Goal: Task Accomplishment & Management: Use online tool/utility

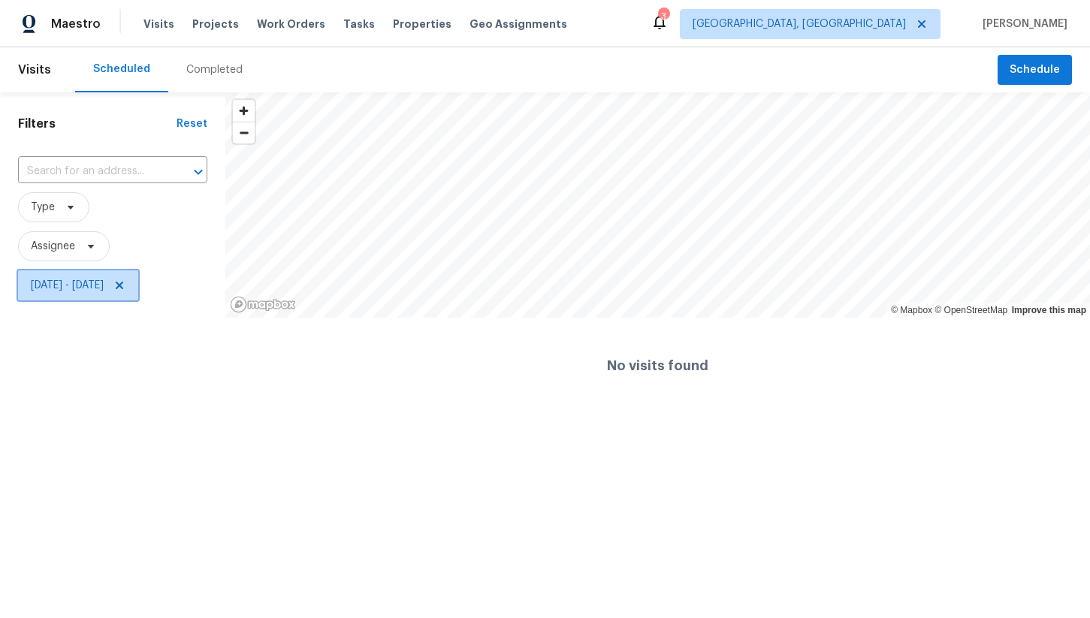
click at [104, 284] on span "[DATE] - [DATE]" at bounding box center [67, 285] width 73 height 15
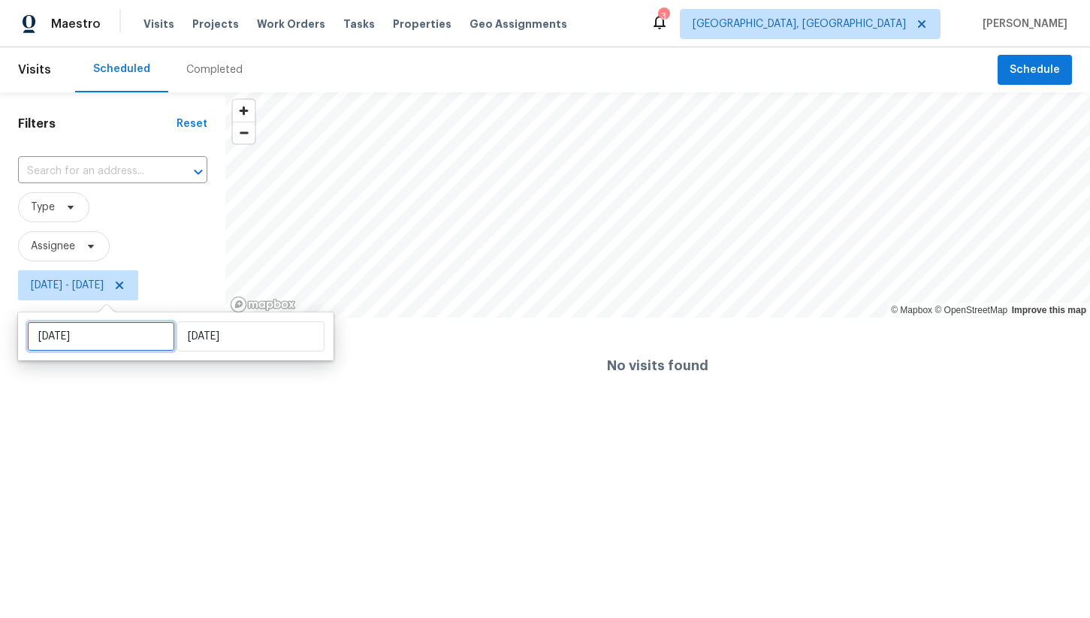
click at [128, 341] on input "[DATE]" at bounding box center [101, 336] width 148 height 30
select select "8"
select select "2025"
select select "9"
select select "2025"
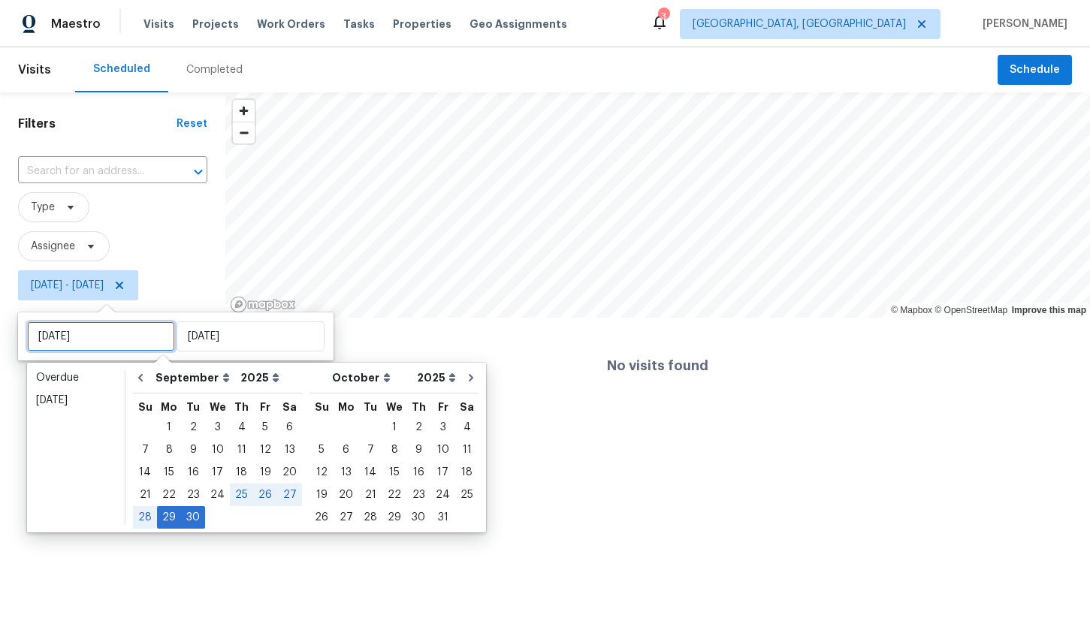
type input "Sun, Oct 12"
type input "Mon, Sep 29"
type input "Tue, Sep 30"
type input "Wed, Oct 01"
click at [382, 421] on div "1" at bounding box center [394, 427] width 24 height 21
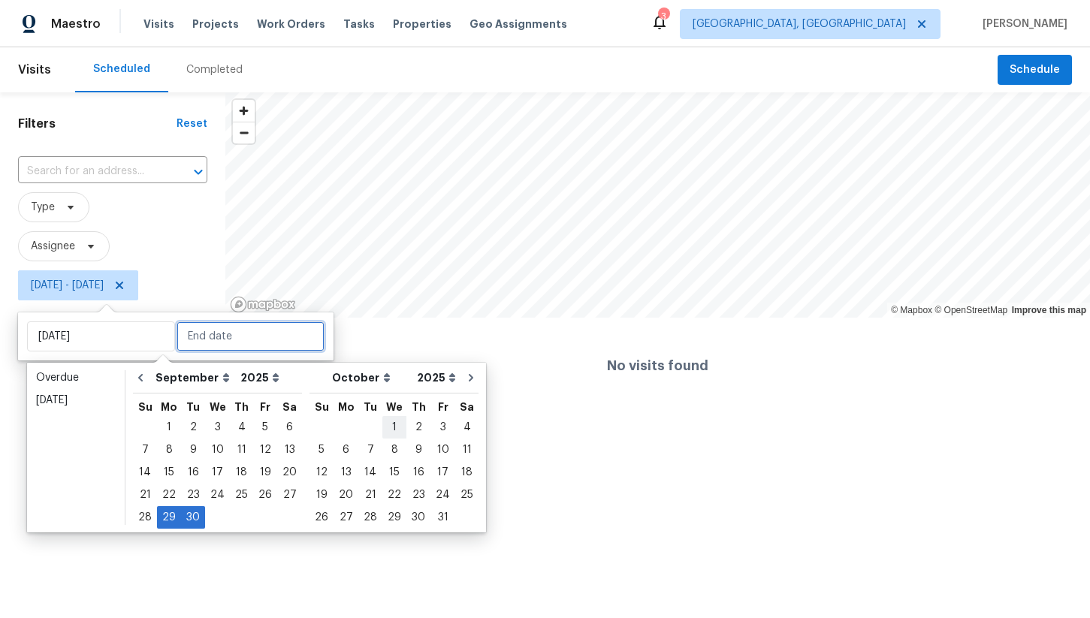
type input "Wed, Oct 01"
type input "Tue, Sep 30"
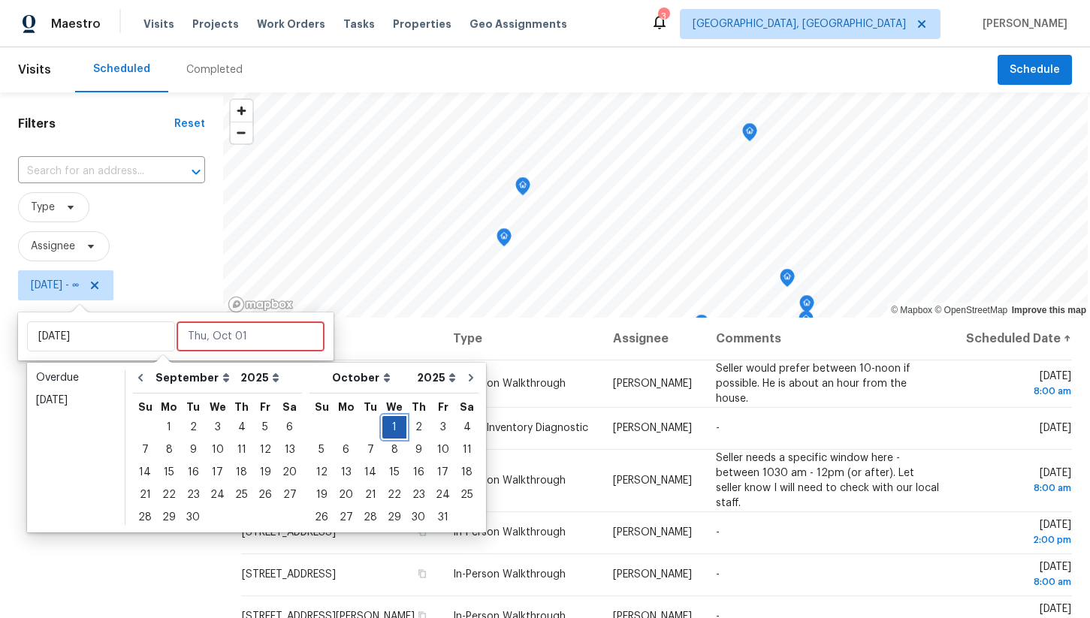
click at [382, 426] on div "1" at bounding box center [394, 427] width 24 height 21
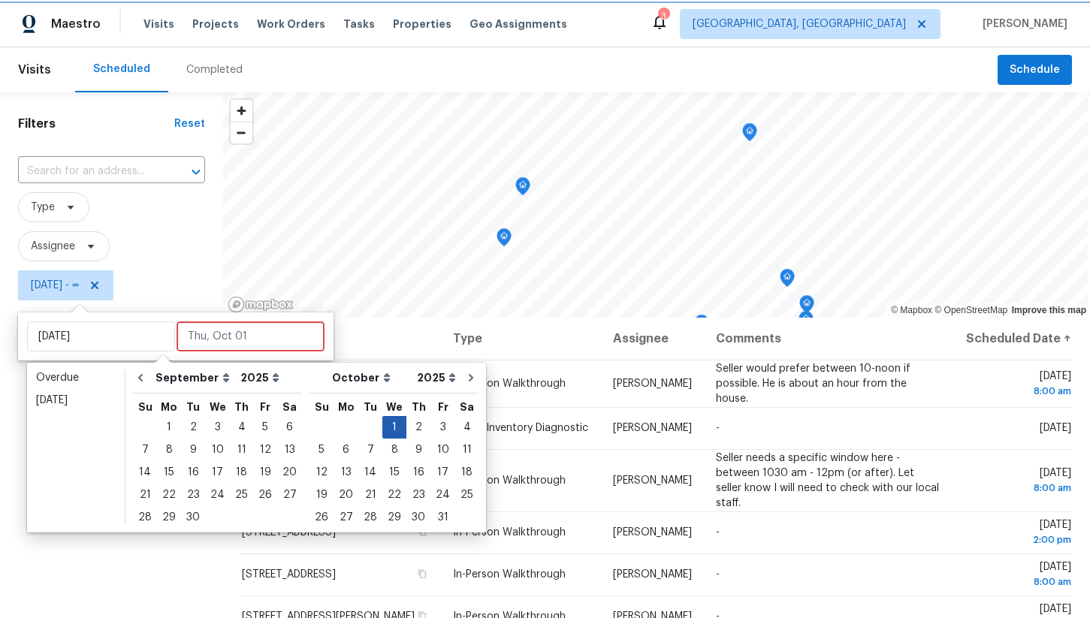
type input "Wed, Oct 01"
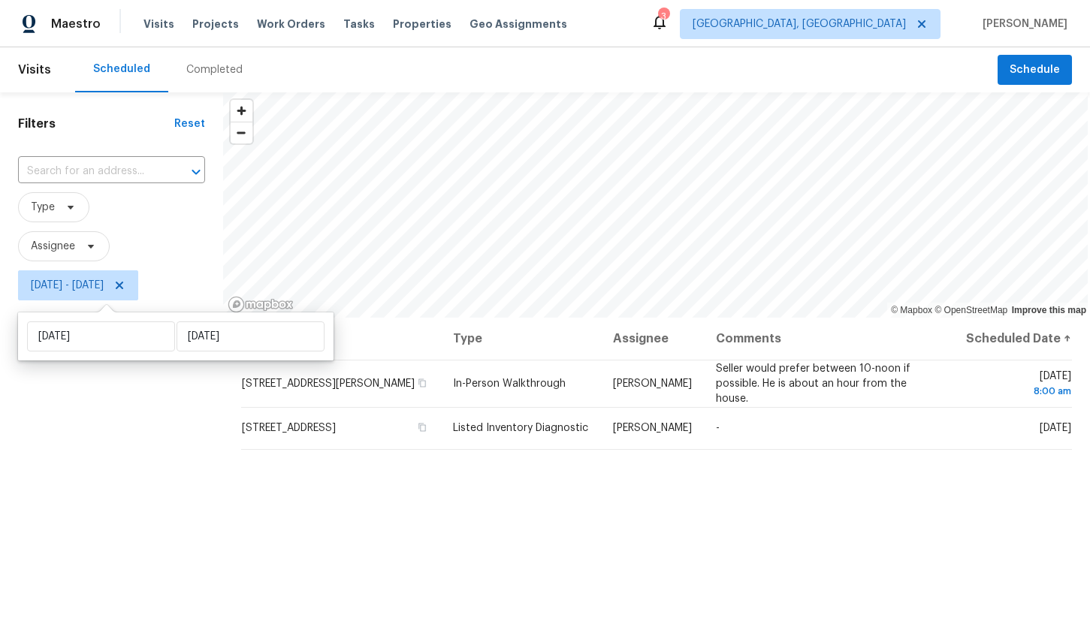
click at [154, 430] on div "Filters Reset ​ Type Assignee Wed, Oct 01 - Wed, Oct 01" at bounding box center [111, 452] width 223 height 720
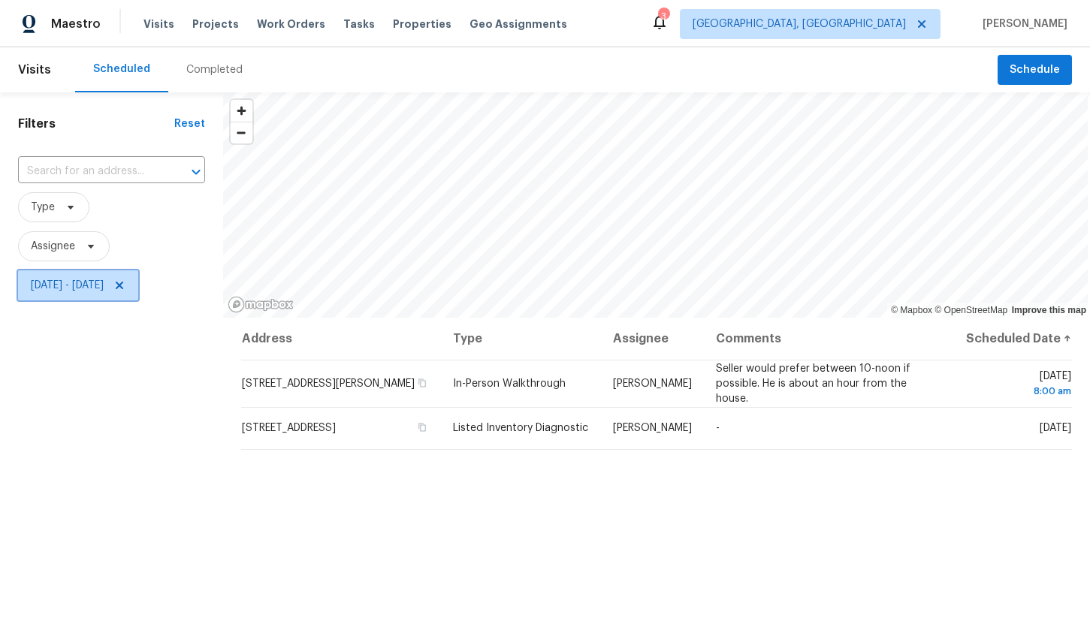
click at [104, 284] on span "Wed, Oct 01 - Wed, Oct 01" at bounding box center [67, 285] width 73 height 15
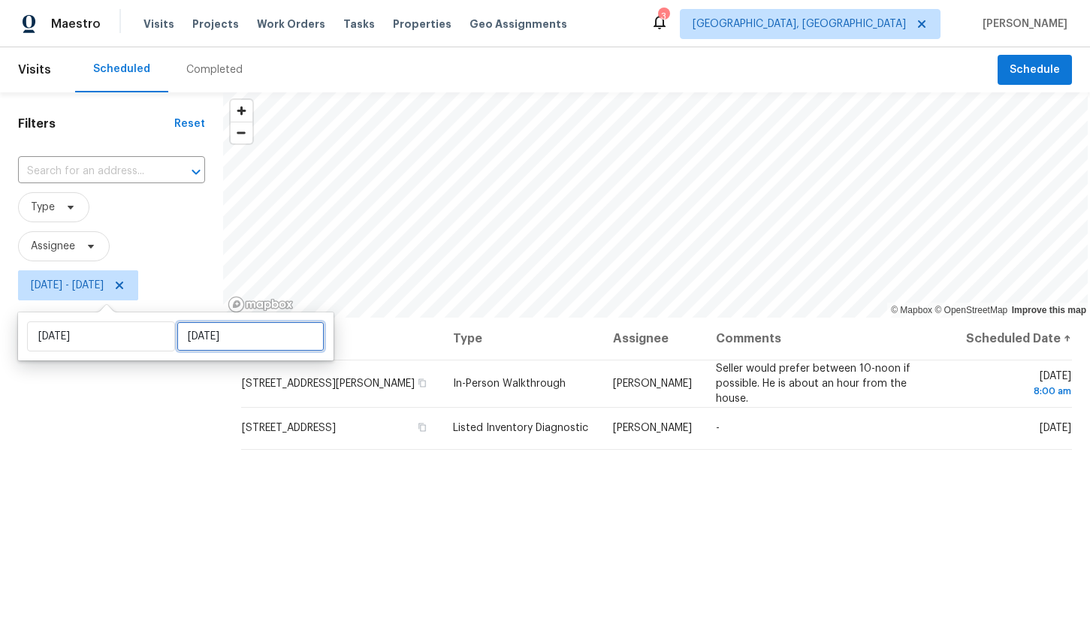
select select "9"
select select "2025"
select select "10"
select select "2025"
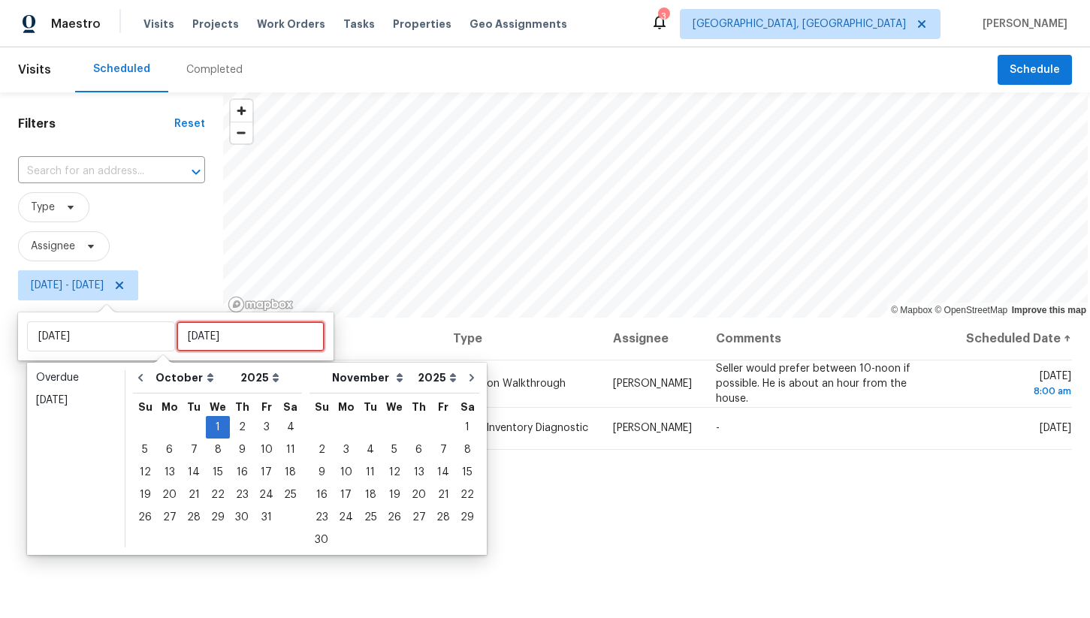
click at [202, 348] on input "Wed, Oct 01" at bounding box center [251, 336] width 148 height 30
click at [241, 427] on div "2" at bounding box center [242, 427] width 24 height 21
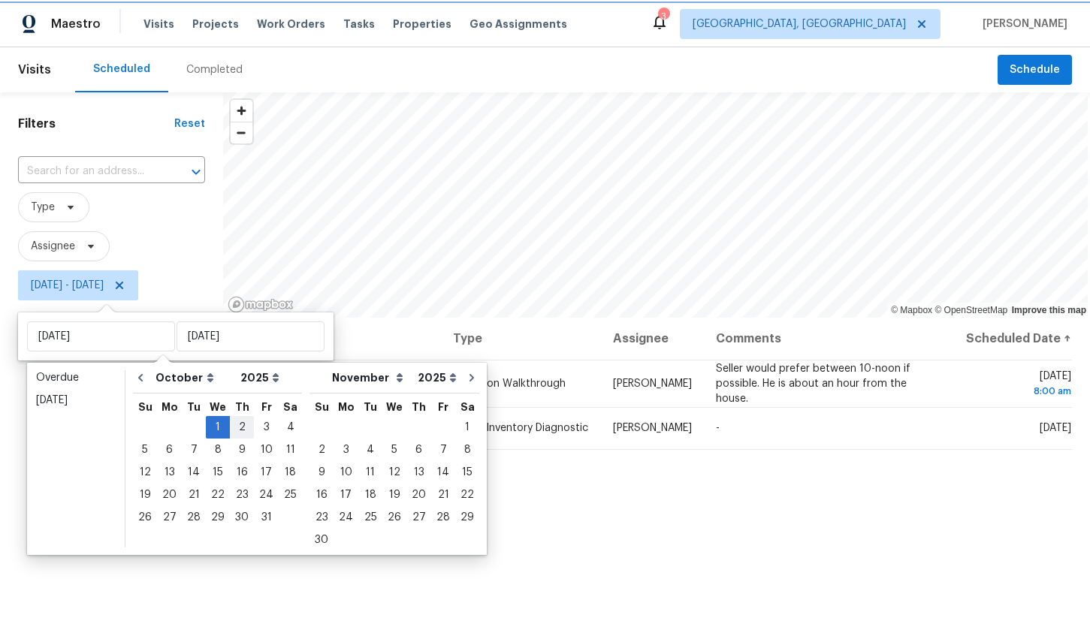
type input "Thu, Oct 02"
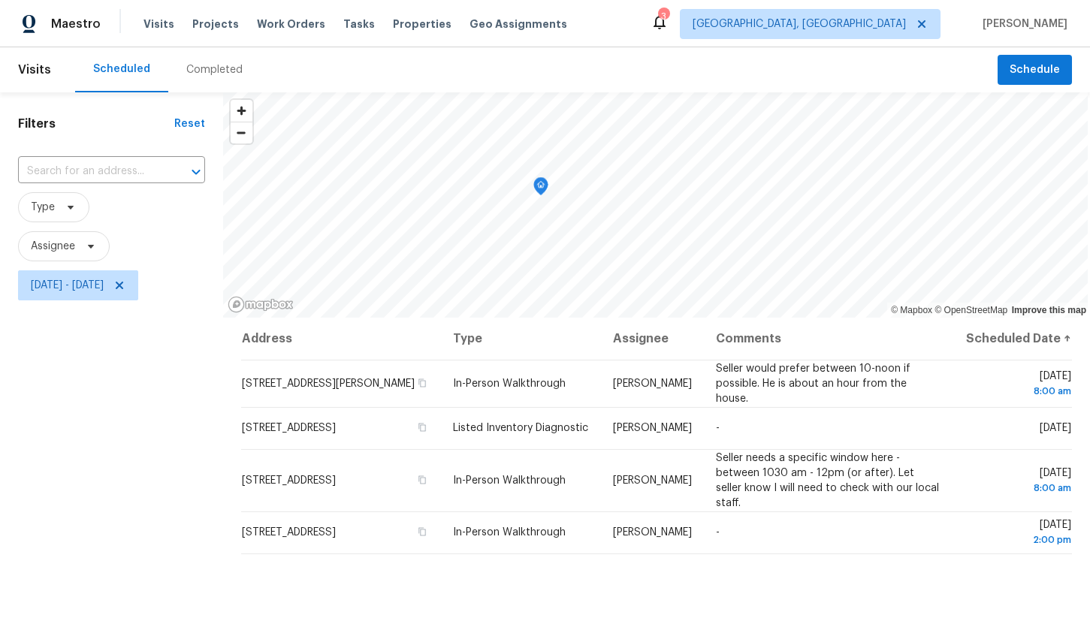
click at [164, 415] on div "Filters Reset ​ Type Assignee Wed, Oct 01 - Thu, Oct 02" at bounding box center [111, 452] width 223 height 720
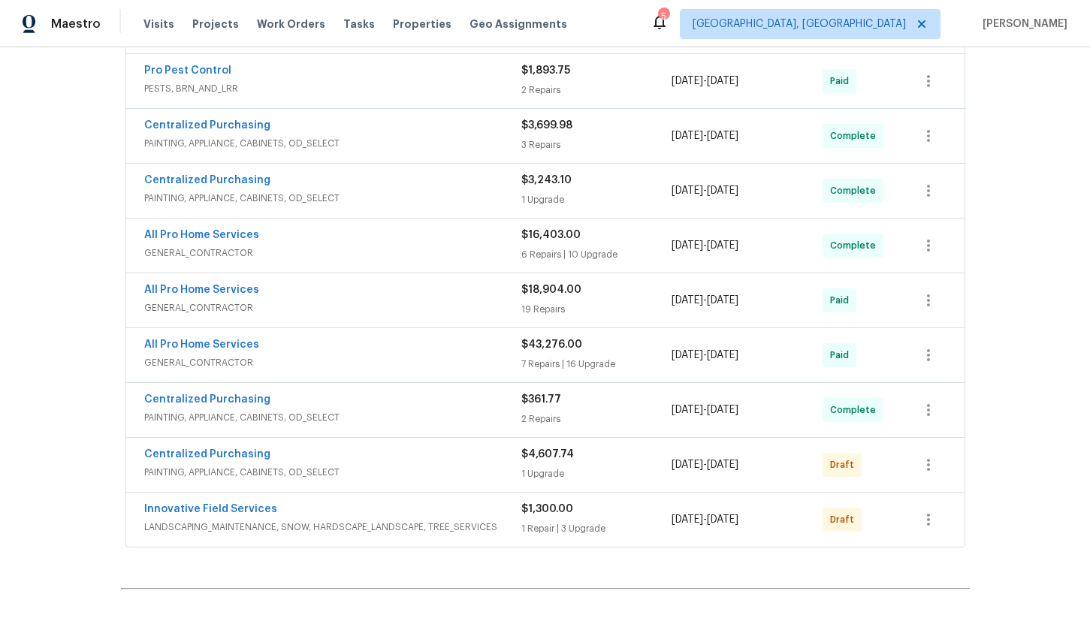
scroll to position [749, 0]
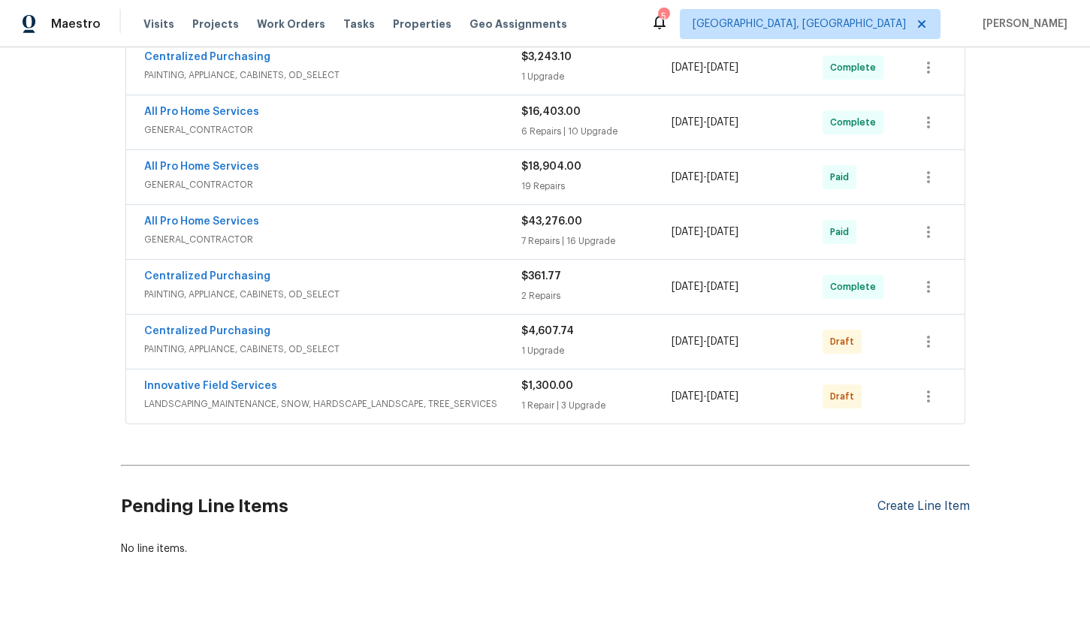
click at [922, 500] on div "Create Line Item" at bounding box center [923, 507] width 92 height 14
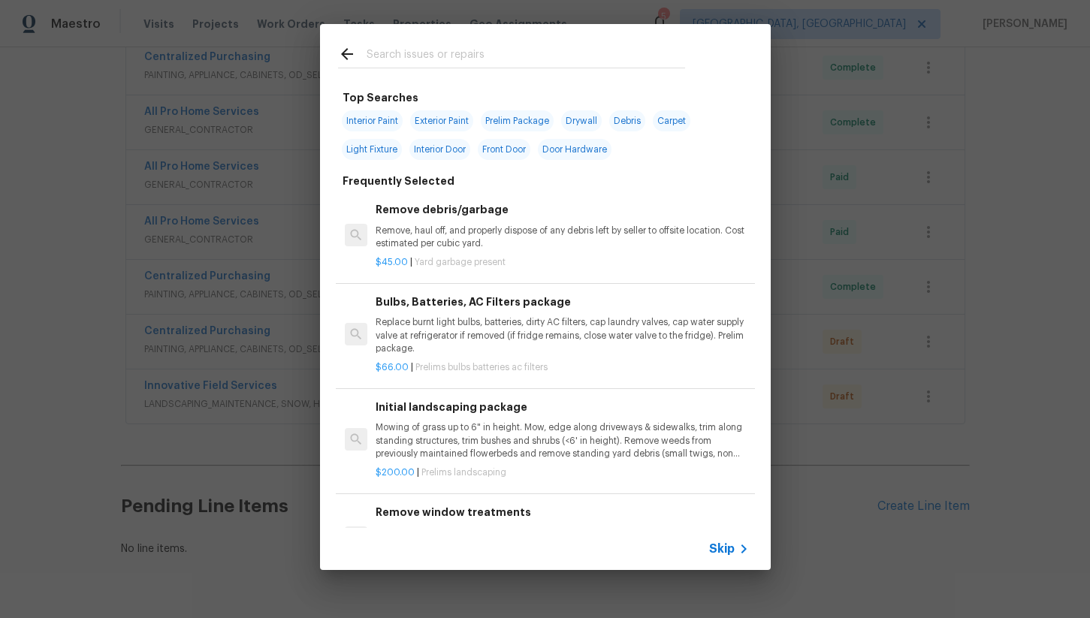
click at [419, 58] on input "text" at bounding box center [526, 56] width 318 height 23
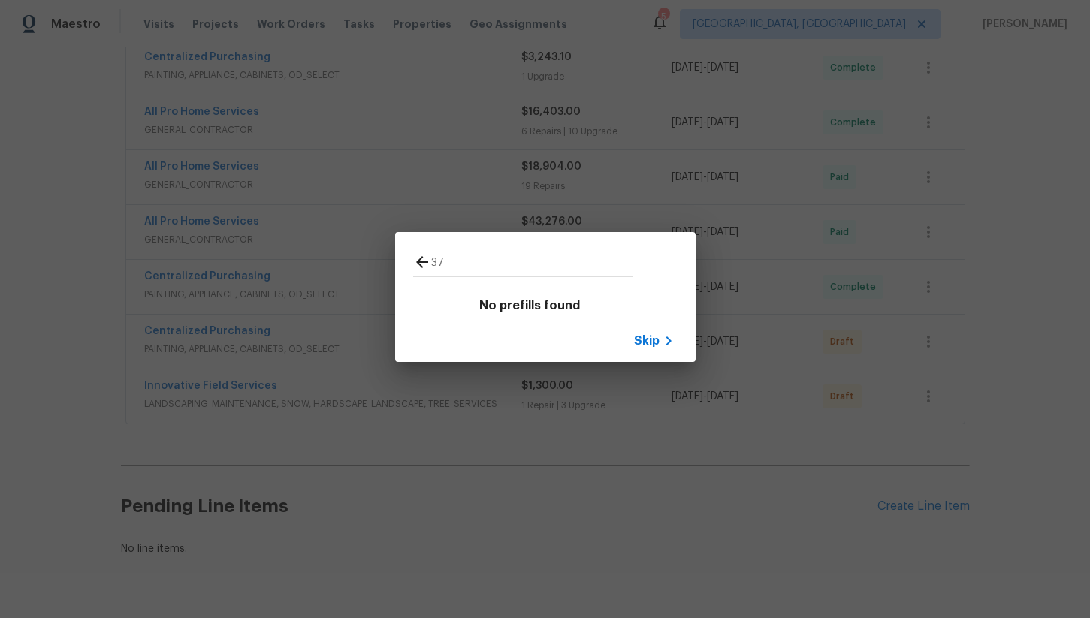
type input "3"
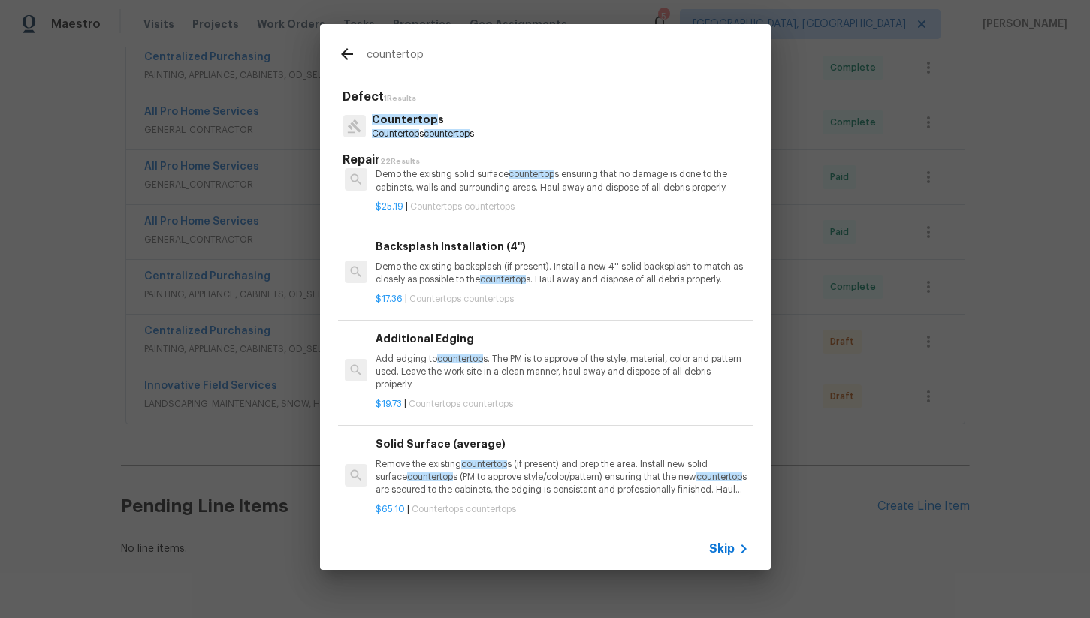
scroll to position [321, 0]
type input "countertop"
click at [446, 127] on p "Countertop s" at bounding box center [423, 120] width 102 height 16
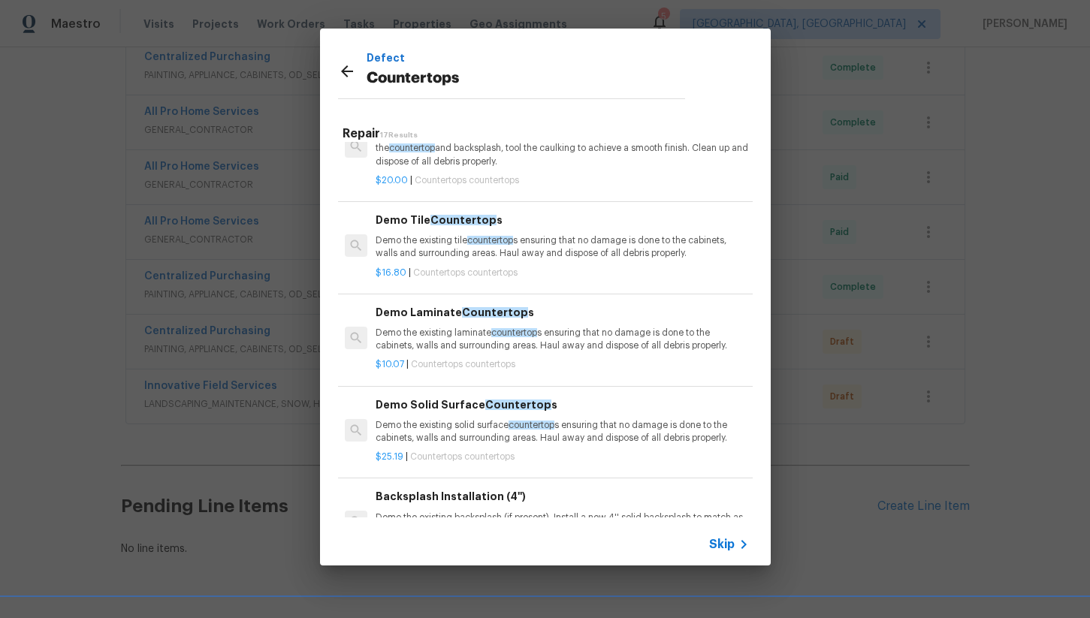
scroll to position [0, 0]
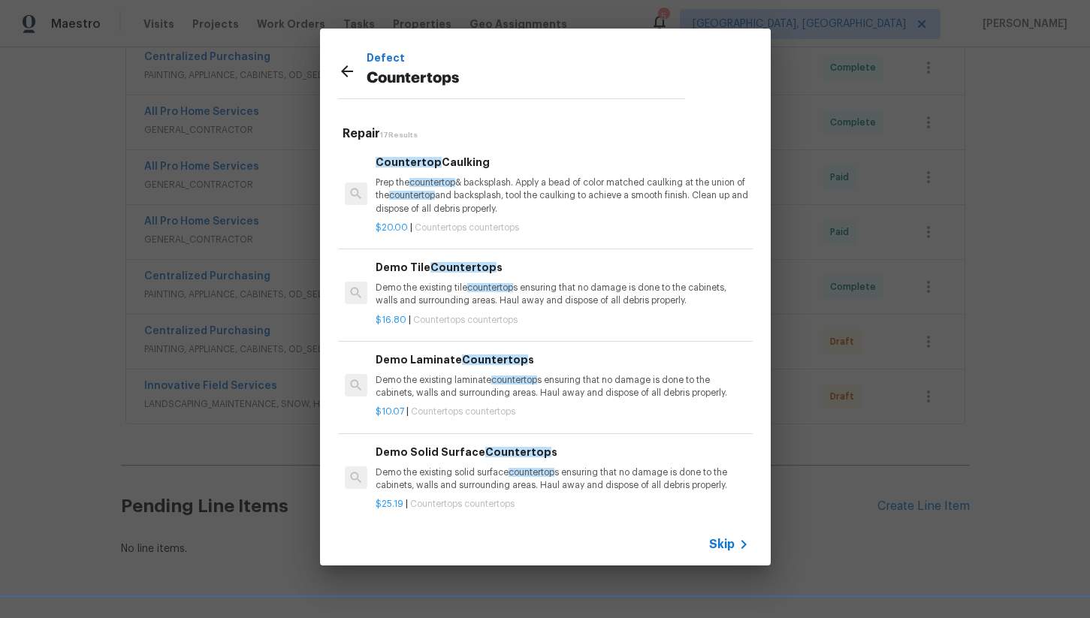
click at [512, 212] on p "Prep the countertop & backsplash. Apply a bead of color matched caulking at the…" at bounding box center [562, 196] width 373 height 38
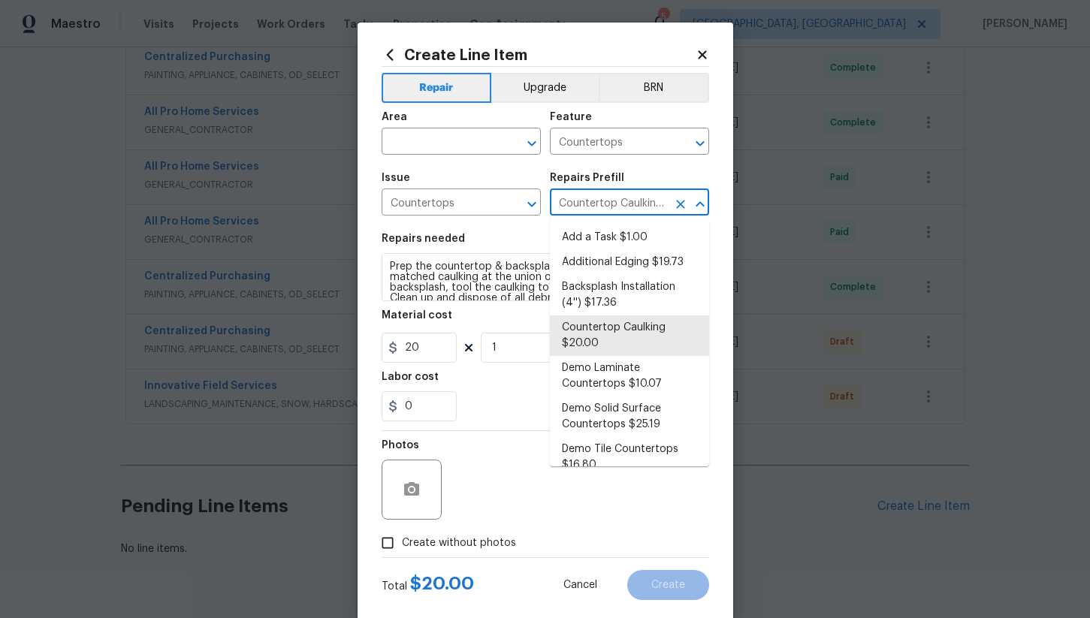
click at [614, 201] on input "Countertop Caulking $20.00" at bounding box center [608, 203] width 117 height 23
click at [615, 237] on li "Add a Task $1.00" at bounding box center [629, 237] width 159 height 25
type input "Add a Task $1.00"
type textarea "HPM to detail"
type input "1"
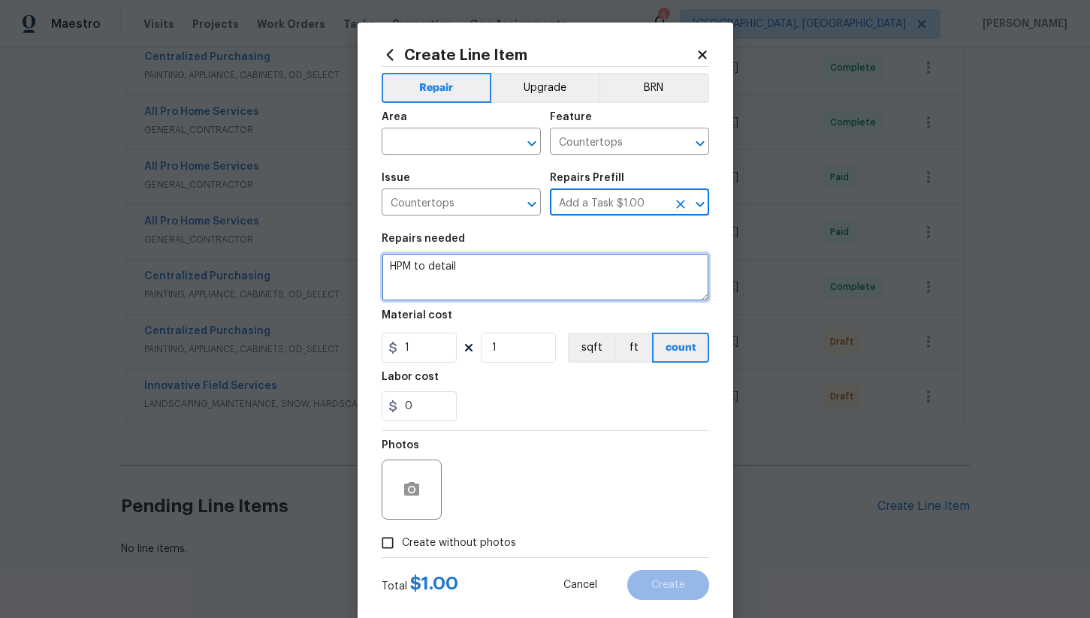
click at [478, 268] on textarea "HPM to detail" at bounding box center [545, 277] width 327 height 48
type textarea "Reconciliation"
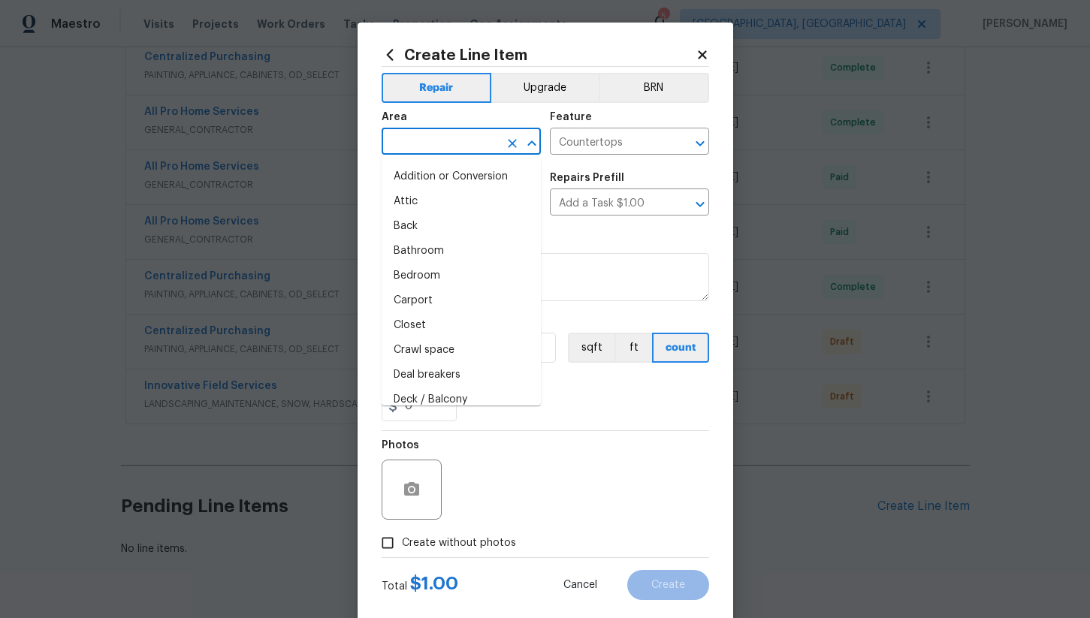
click at [437, 137] on input "text" at bounding box center [440, 142] width 117 height 23
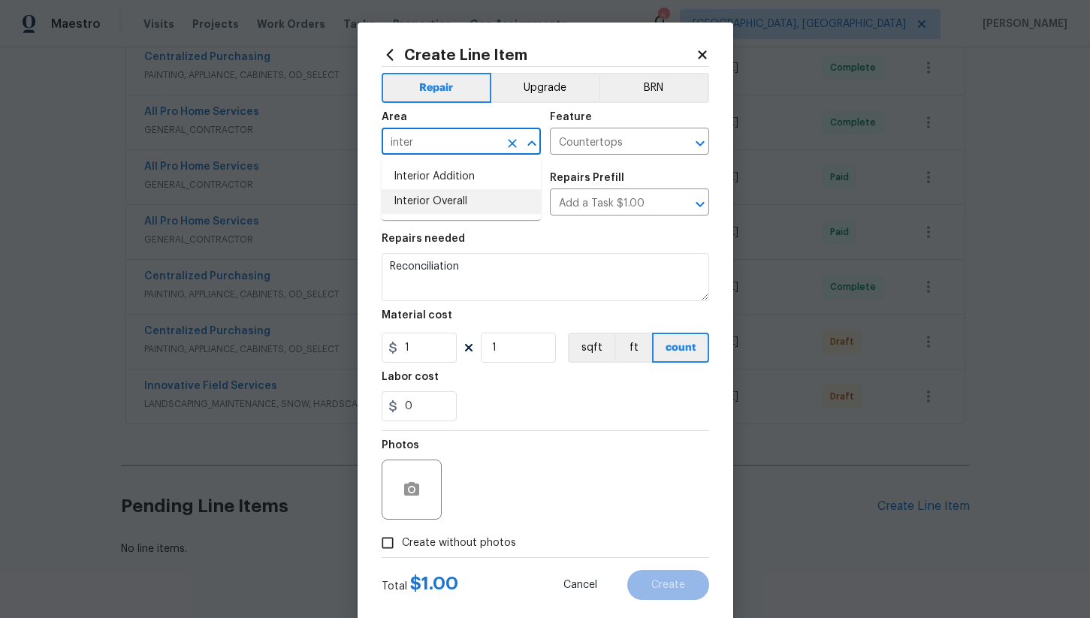
click at [482, 200] on li "Interior Overall" at bounding box center [461, 201] width 159 height 25
type input "Interior Overall"
click at [562, 92] on button "Upgrade" at bounding box center [544, 88] width 107 height 30
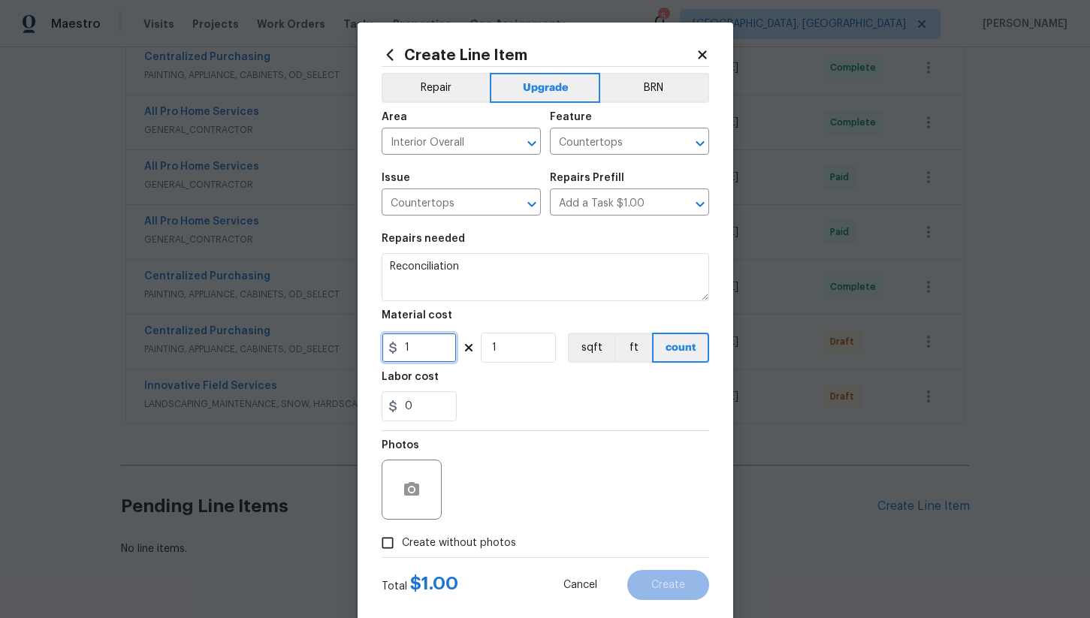
click at [439, 361] on input "1" at bounding box center [419, 348] width 75 height 30
click at [437, 358] on input "1" at bounding box center [419, 348] width 75 height 30
type input "374.24"
click at [437, 551] on span "Create without photos" at bounding box center [459, 544] width 114 height 16
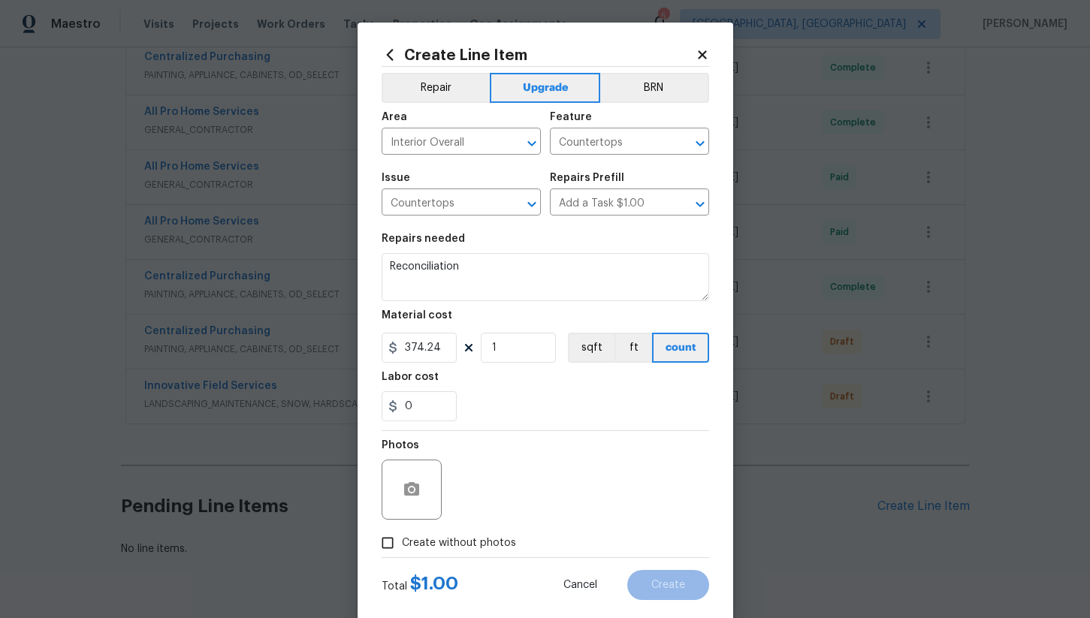
click at [402, 551] on input "Create without photos" at bounding box center [387, 543] width 29 height 29
checkbox input "true"
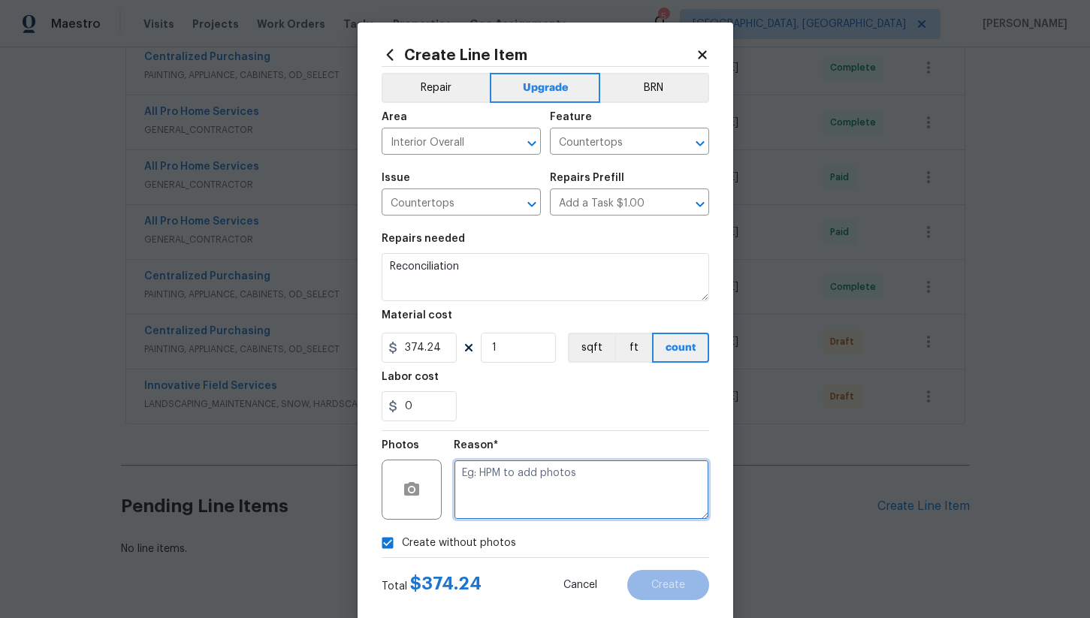
click at [487, 515] on textarea at bounding box center [581, 490] width 255 height 60
type textarea "na"
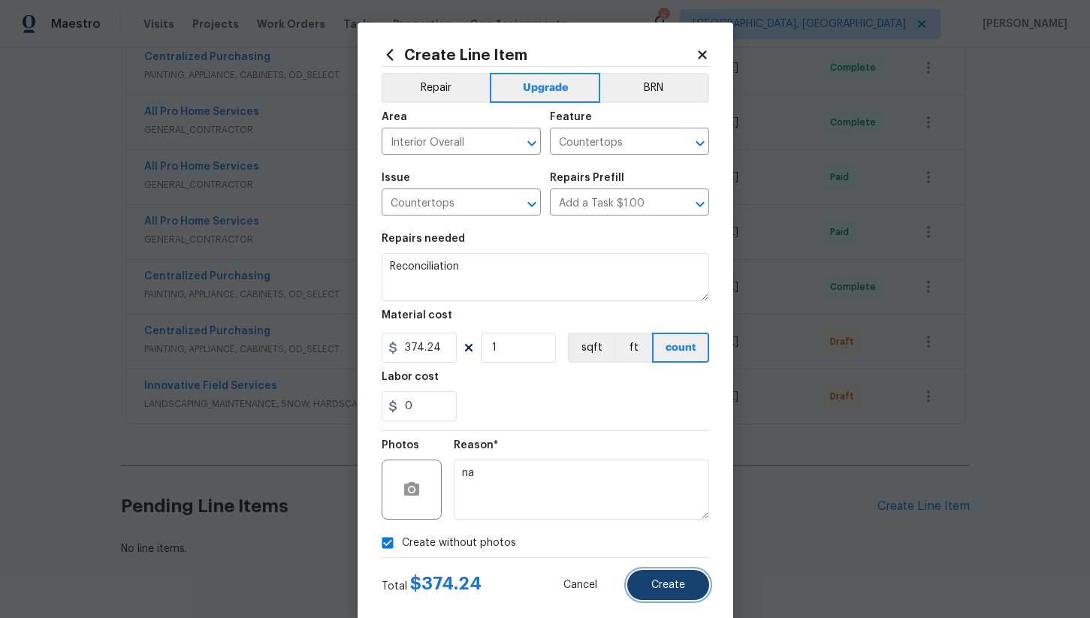
click at [665, 585] on span "Create" at bounding box center [668, 585] width 34 height 11
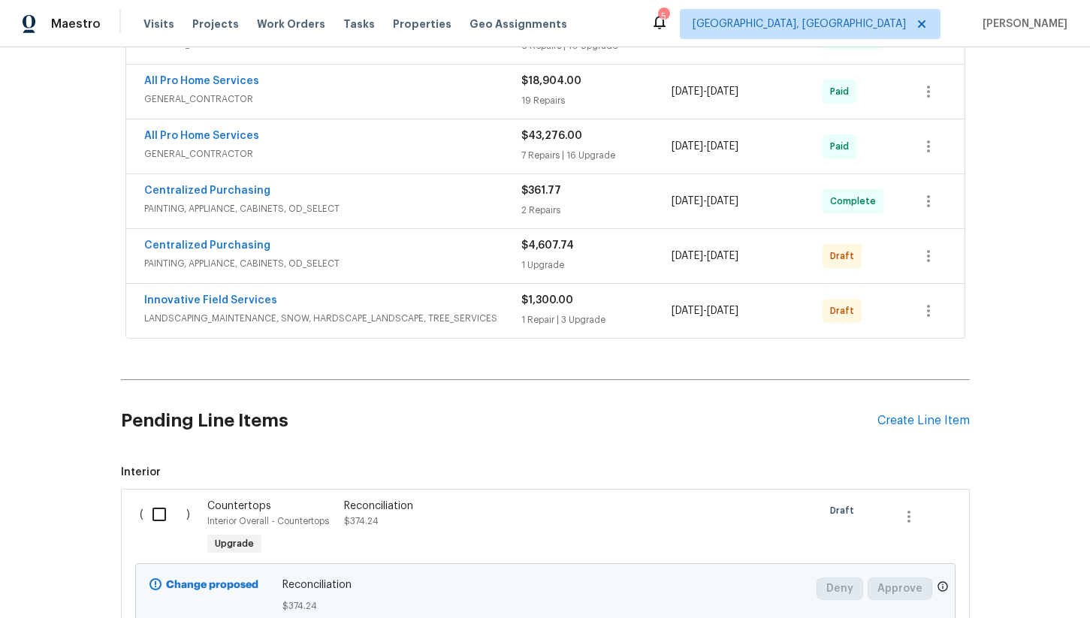
scroll to position [851, 0]
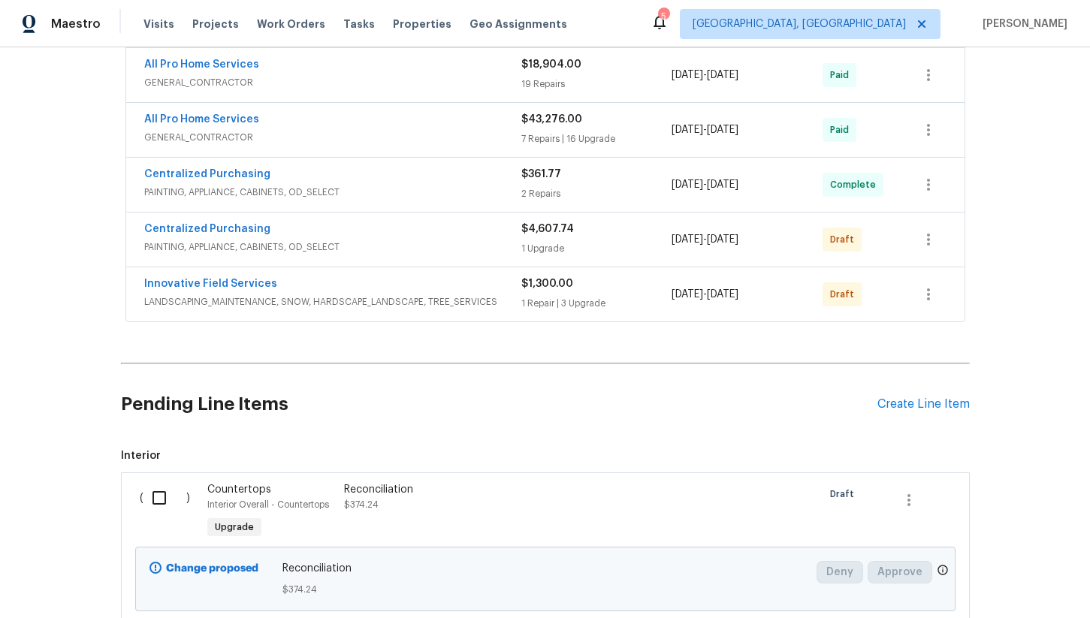
click at [159, 482] on input "checkbox" at bounding box center [164, 498] width 43 height 32
checkbox input "true"
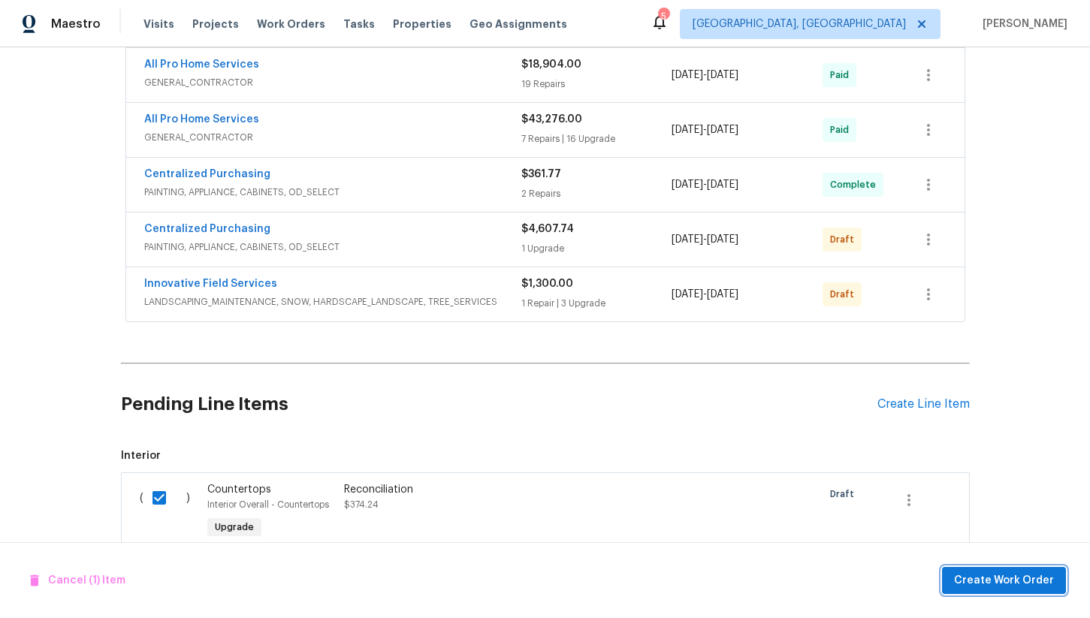
click at [1007, 584] on span "Create Work Order" at bounding box center [1004, 581] width 100 height 19
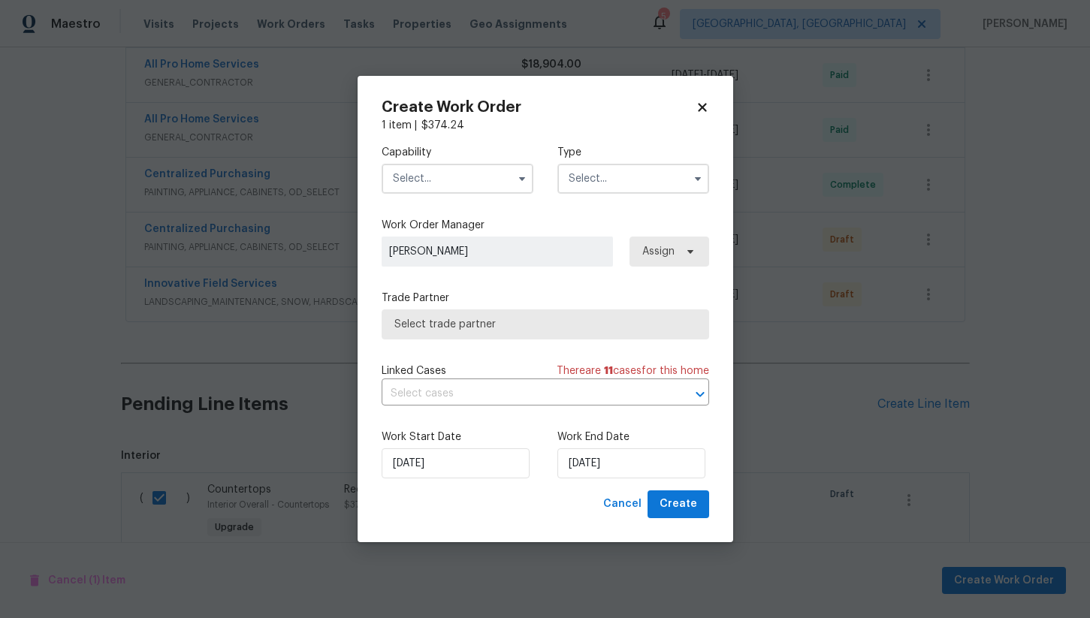
click at [433, 182] on input "text" at bounding box center [458, 179] width 152 height 30
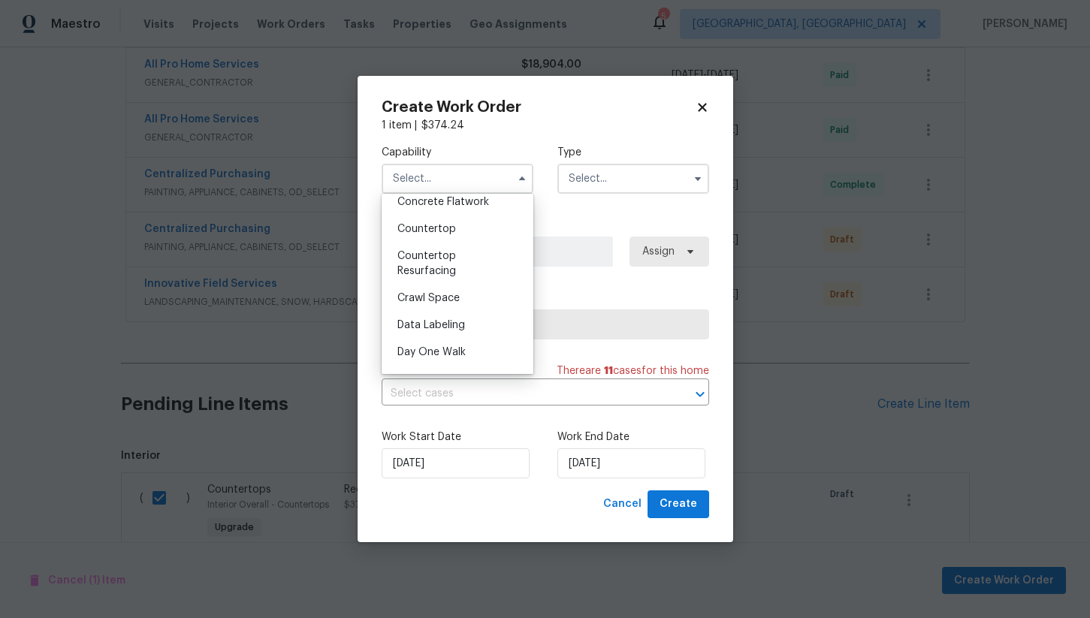
scroll to position [256, 0]
click at [457, 256] on div "Countertop" at bounding box center [457, 252] width 144 height 27
type input "Countertop"
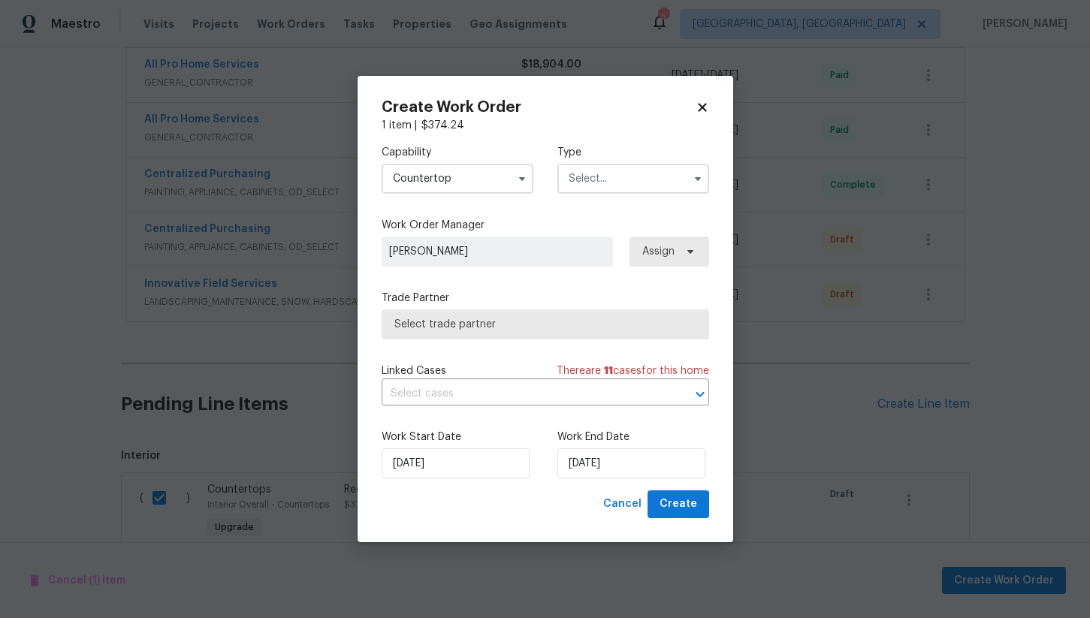
click at [605, 181] on input "text" at bounding box center [633, 179] width 152 height 30
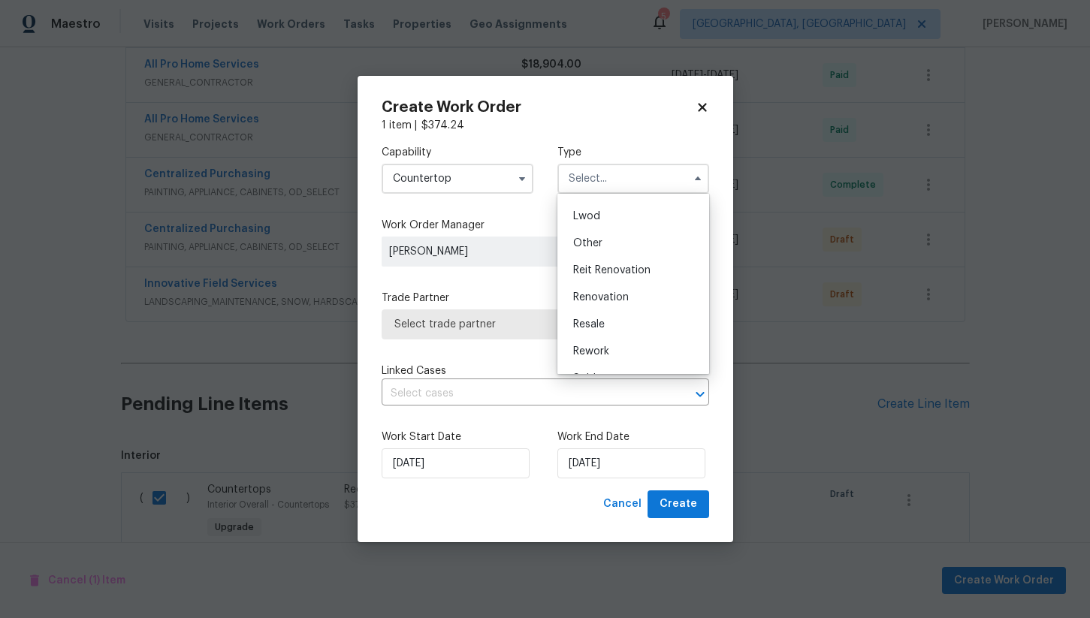
scroll to position [179, 0]
click at [634, 278] on div "Renovation" at bounding box center [633, 275] width 144 height 27
type input "Renovation"
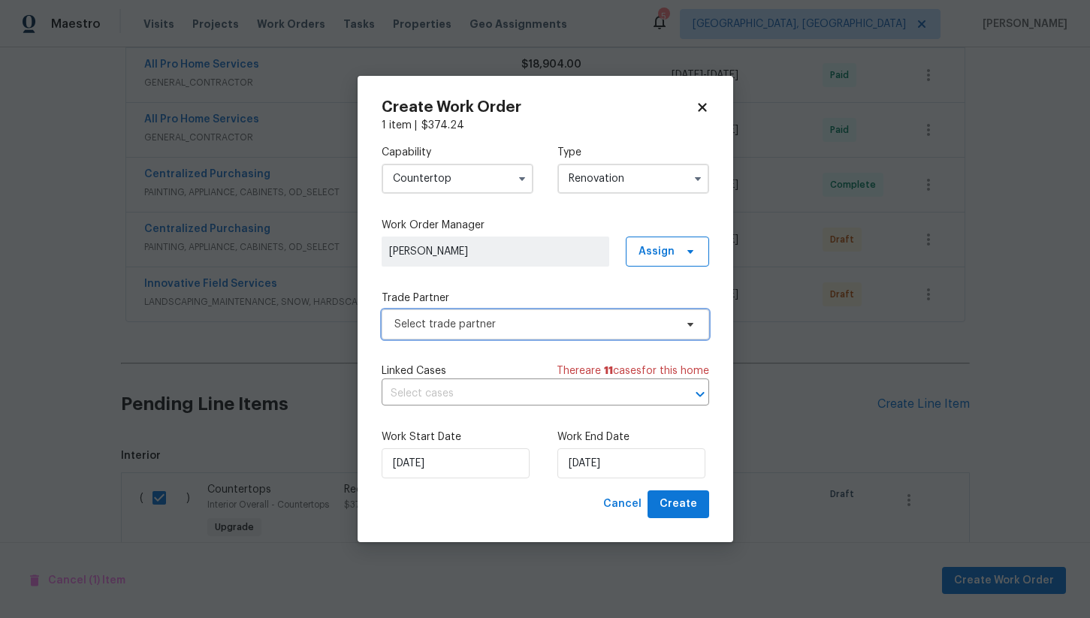
click at [491, 327] on span "Select trade partner" at bounding box center [534, 324] width 280 height 15
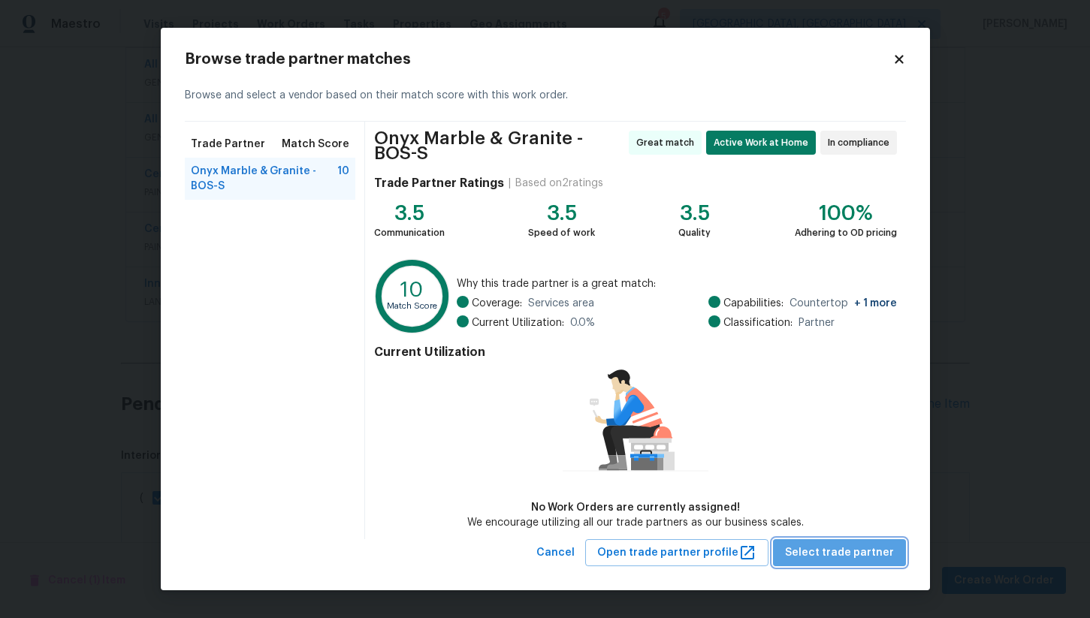
click at [853, 557] on span "Select trade partner" at bounding box center [839, 553] width 109 height 19
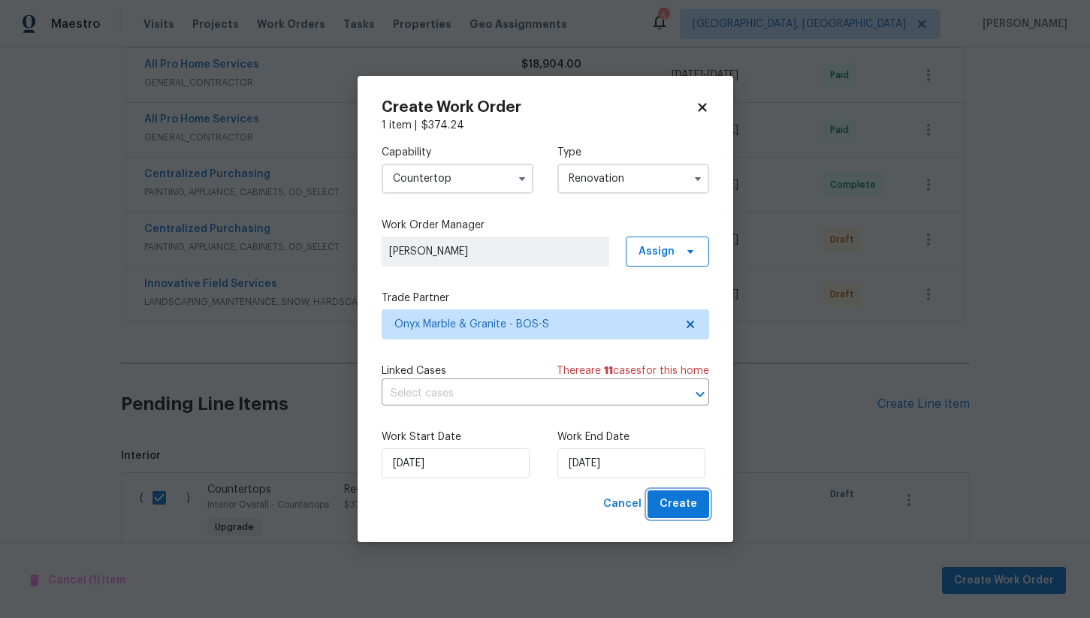
click at [679, 506] on span "Create" at bounding box center [678, 504] width 38 height 19
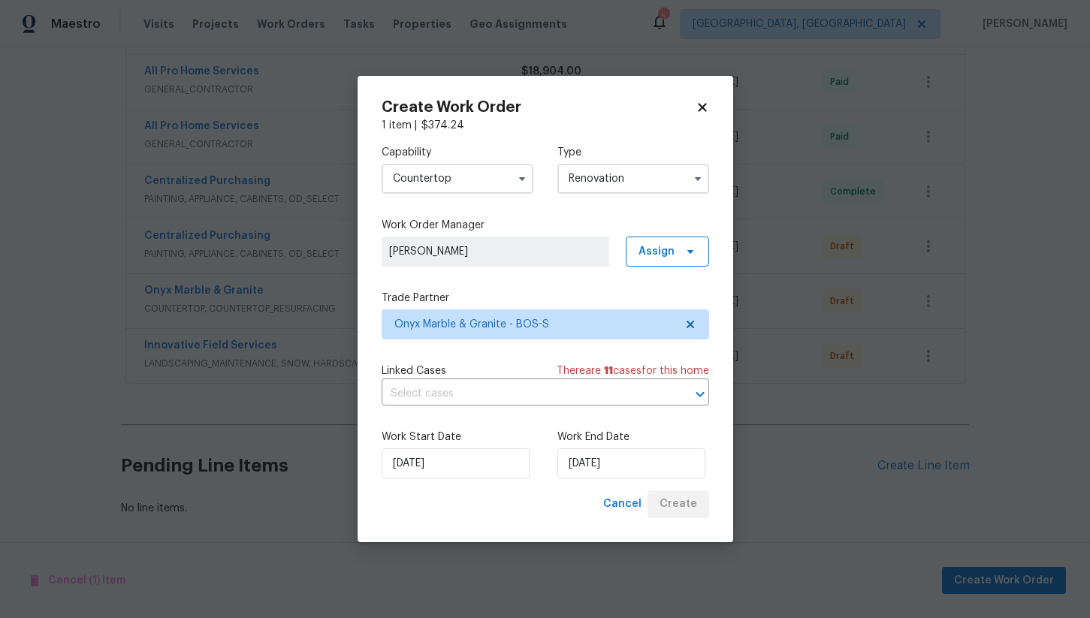
scroll to position [829, 0]
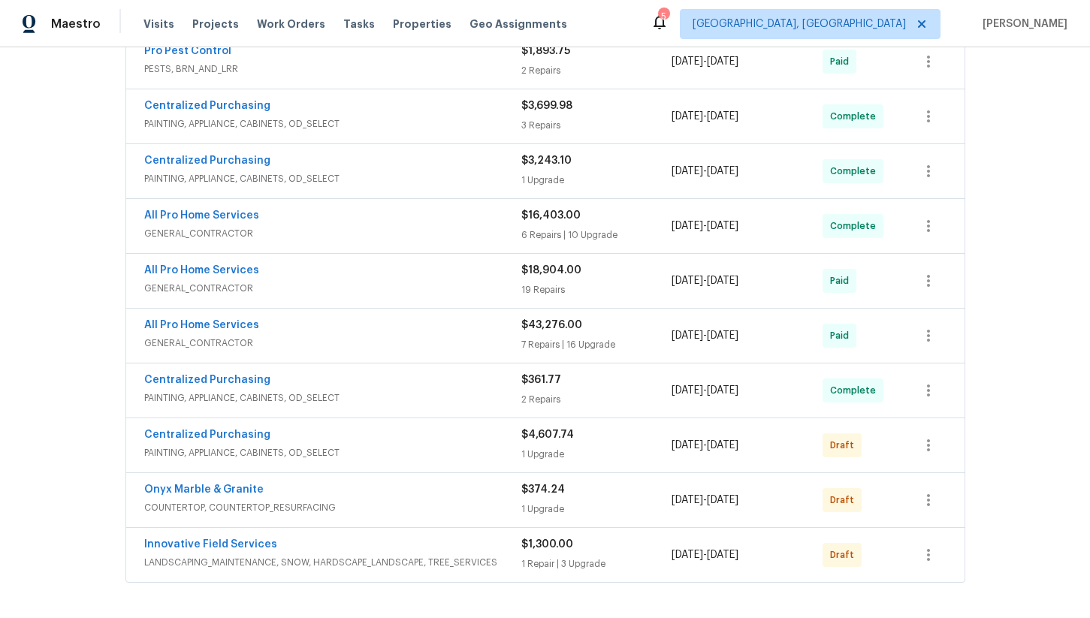
scroll to position [653, 0]
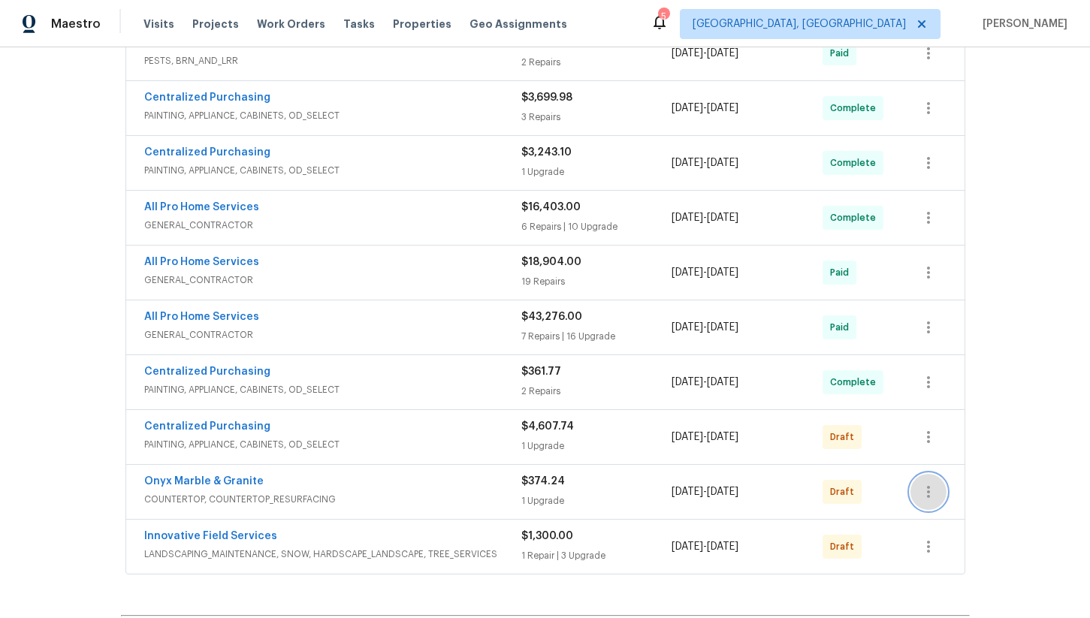
click at [938, 483] on button "button" at bounding box center [928, 492] width 36 height 36
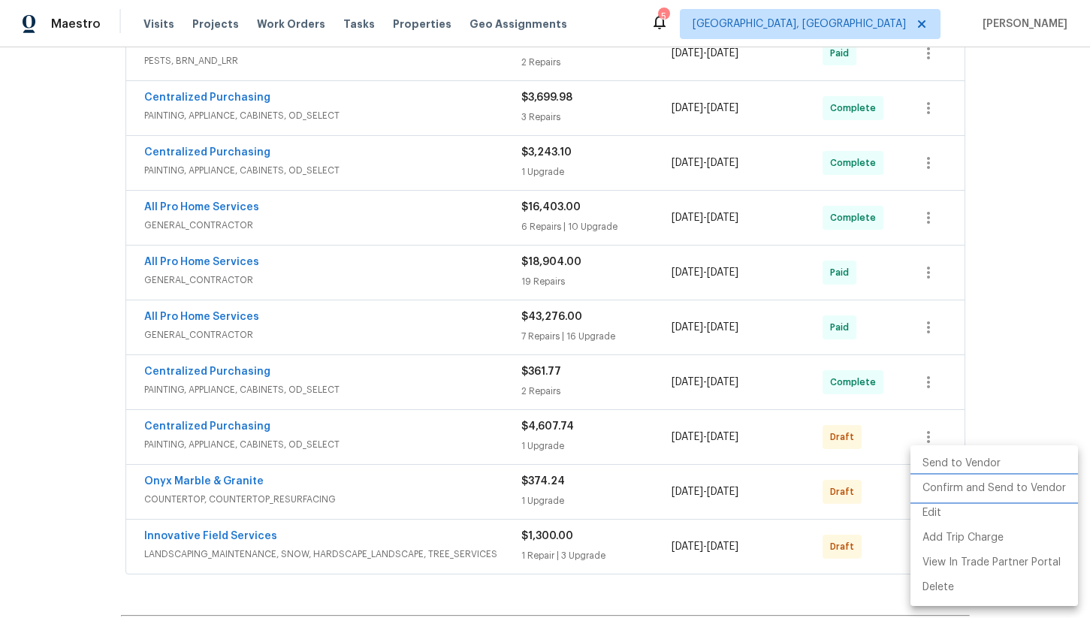
click at [943, 490] on li "Confirm and Send to Vendor" at bounding box center [994, 488] width 168 height 25
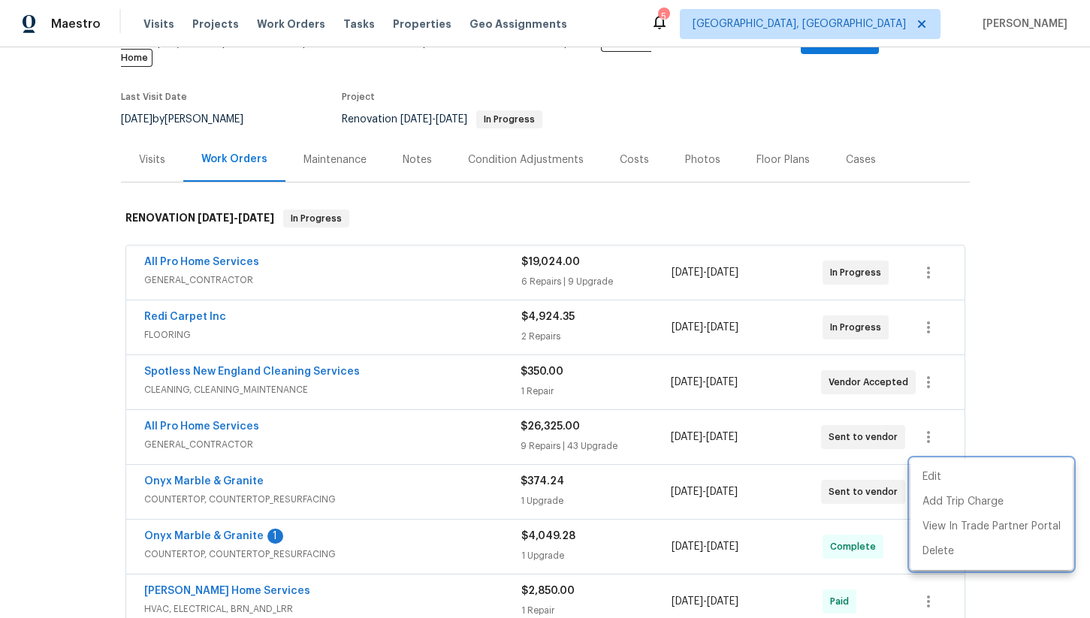
click at [83, 354] on div at bounding box center [545, 309] width 1090 height 618
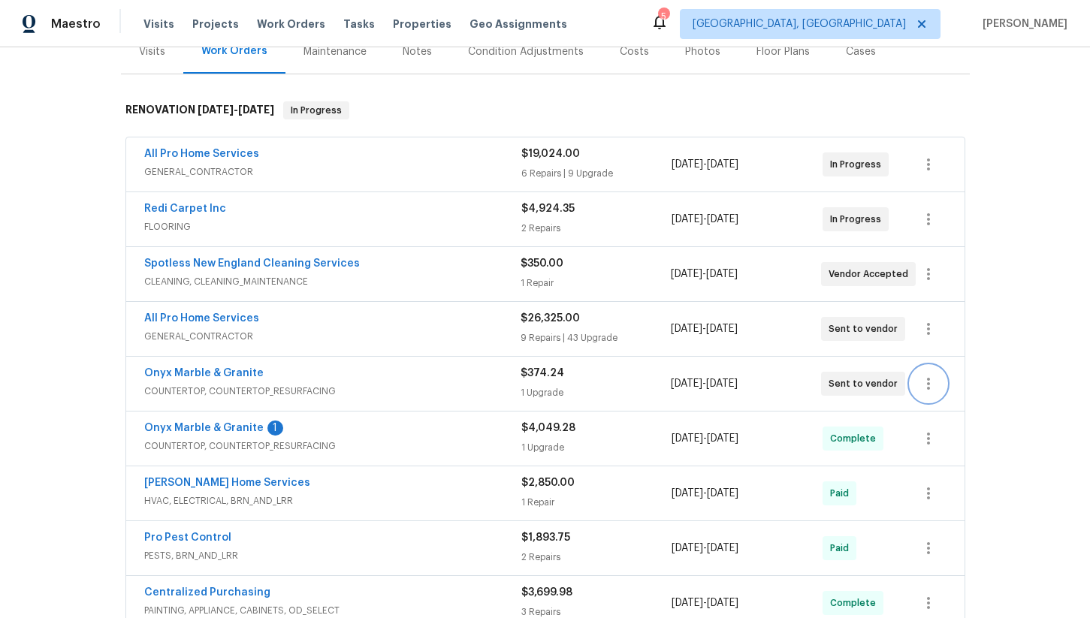
scroll to position [219, 0]
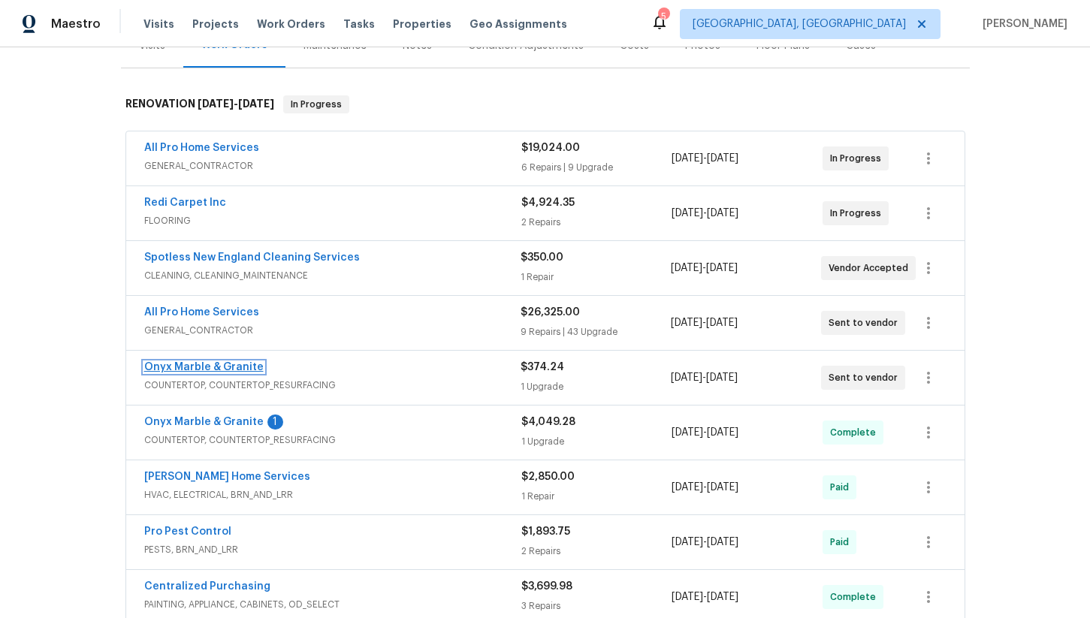
click at [209, 362] on link "Onyx Marble & Granite" at bounding box center [203, 367] width 119 height 11
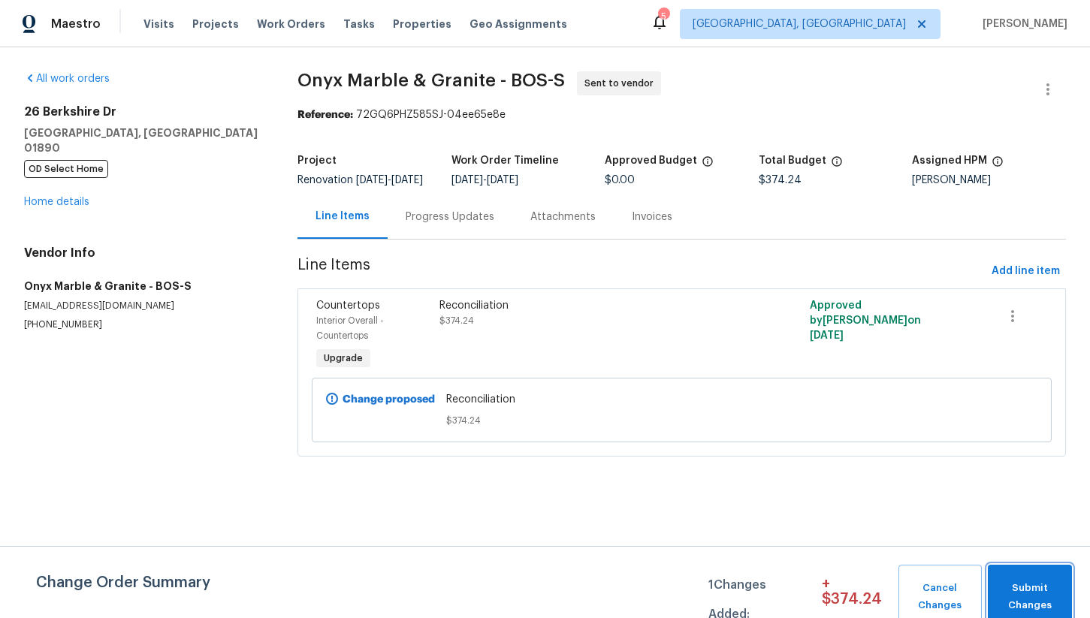
click at [1034, 596] on span "Submit Changes" at bounding box center [1029, 597] width 69 height 35
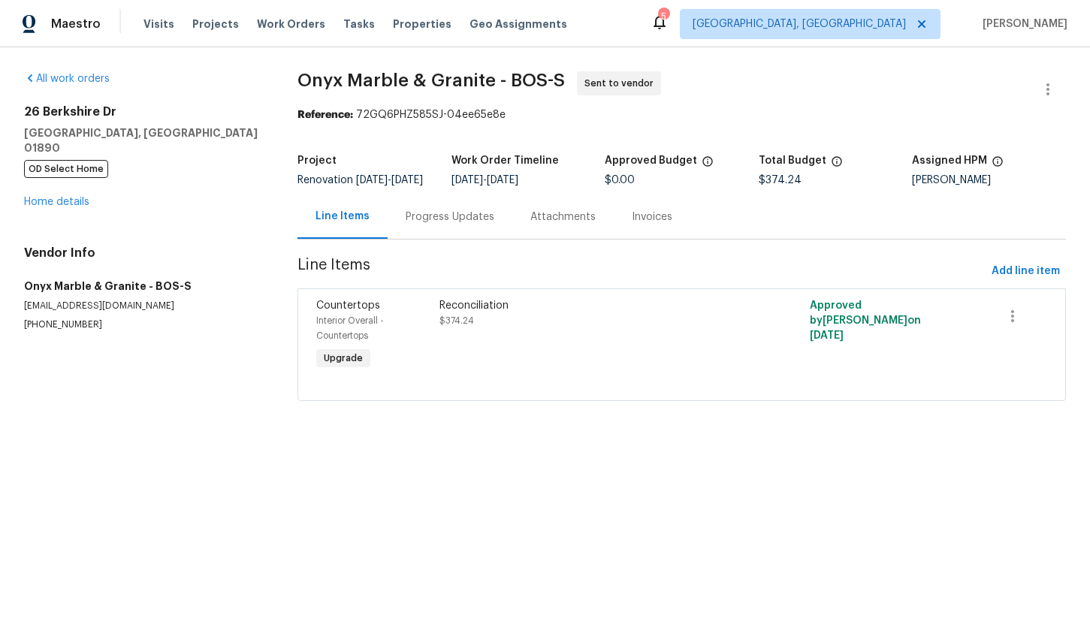
click at [439, 235] on div "Progress Updates" at bounding box center [450, 217] width 125 height 44
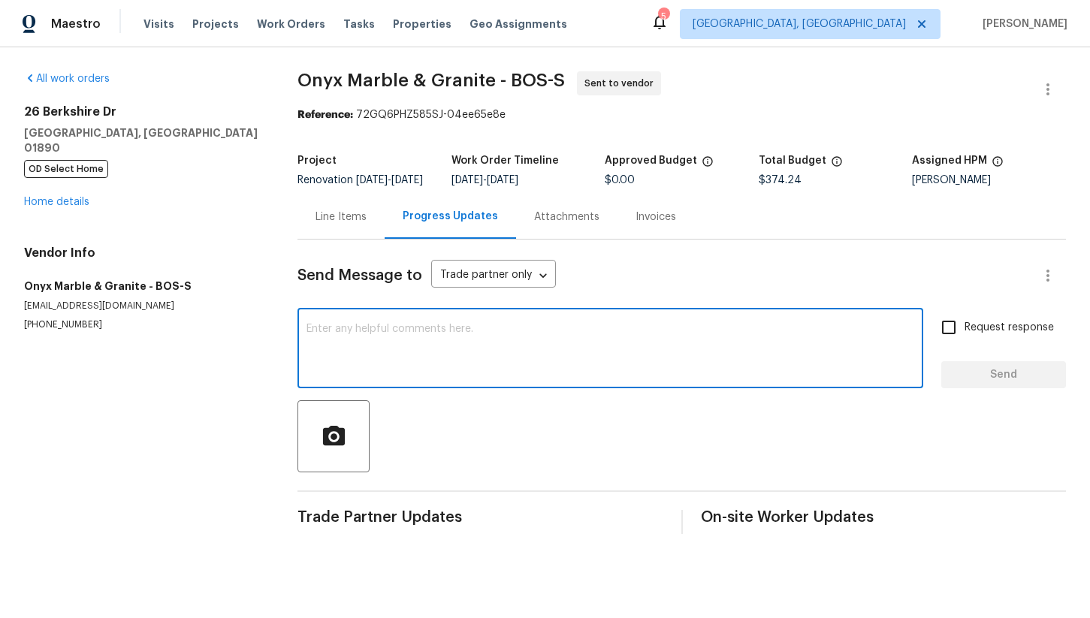
click at [459, 363] on textarea at bounding box center [610, 350] width 608 height 53
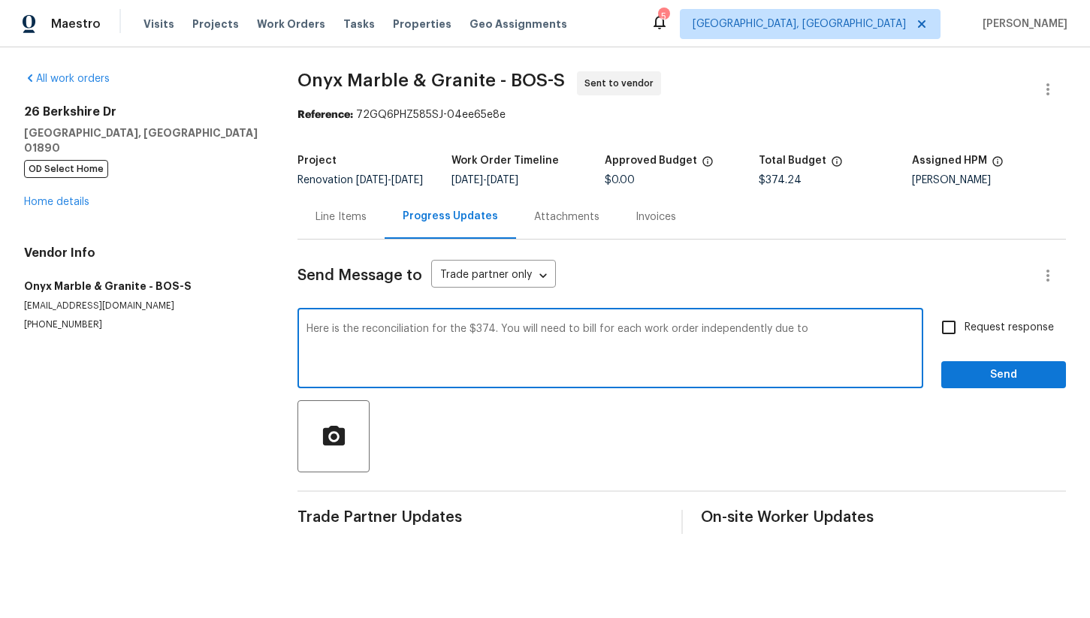
click at [826, 340] on textarea "Here is the reconciliation for the $374. You will need to bill for each work or…" at bounding box center [610, 350] width 608 height 53
type textarea "Here is the reconciliation for the $374. You will need to bill for each work or…"
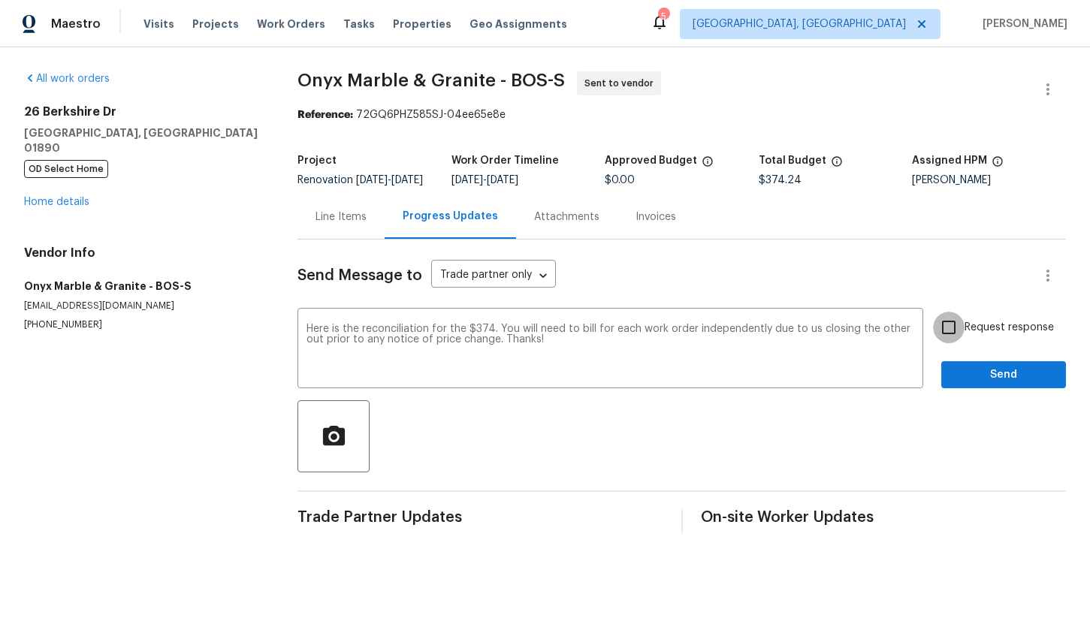
click at [946, 336] on input "Request response" at bounding box center [949, 328] width 32 height 32
checkbox input "true"
click at [503, 350] on textarea "Here is the reconciliation for the $374. You will need to bill for each work or…" at bounding box center [610, 350] width 608 height 53
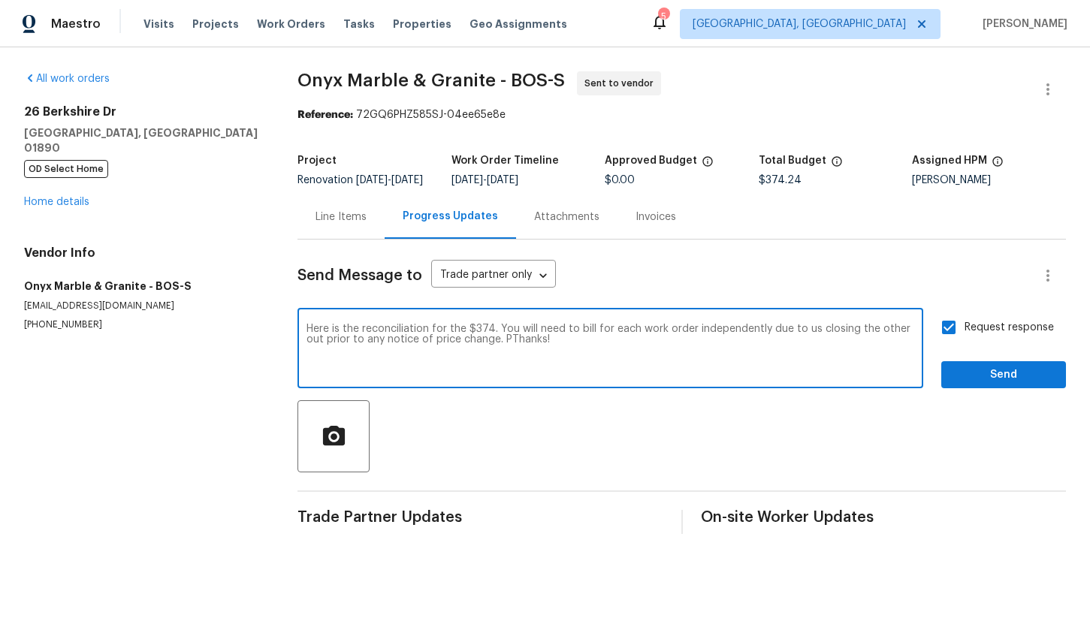
type textarea "Here is the reconciliation for the $374. You will need to bill for each work or…"
click at [988, 383] on span "Send" at bounding box center [1003, 375] width 101 height 19
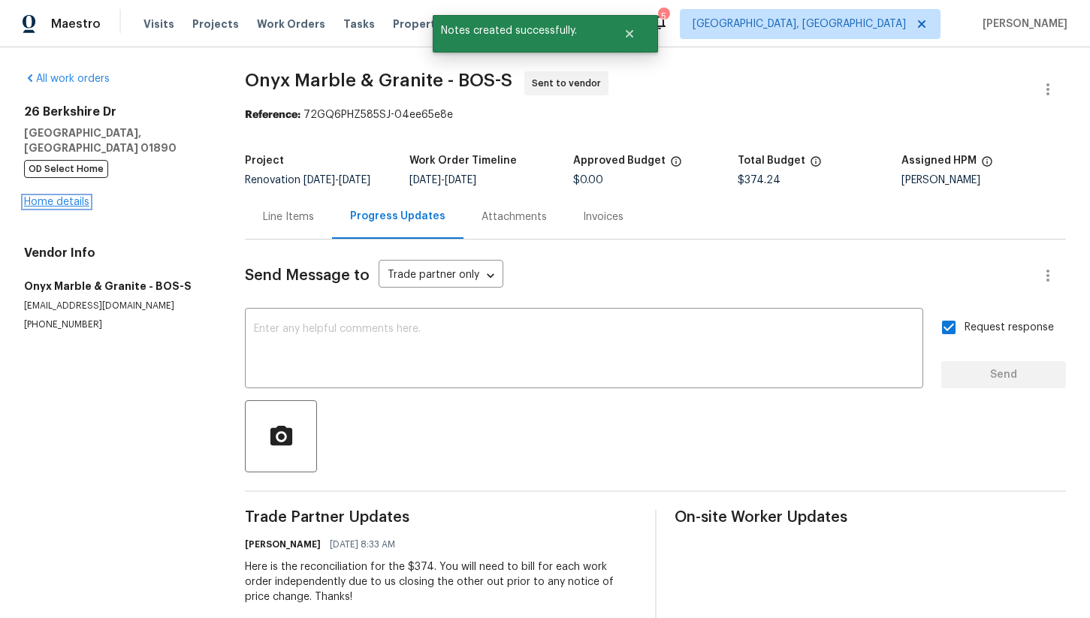
click at [67, 197] on link "Home details" at bounding box center [56, 202] width 65 height 11
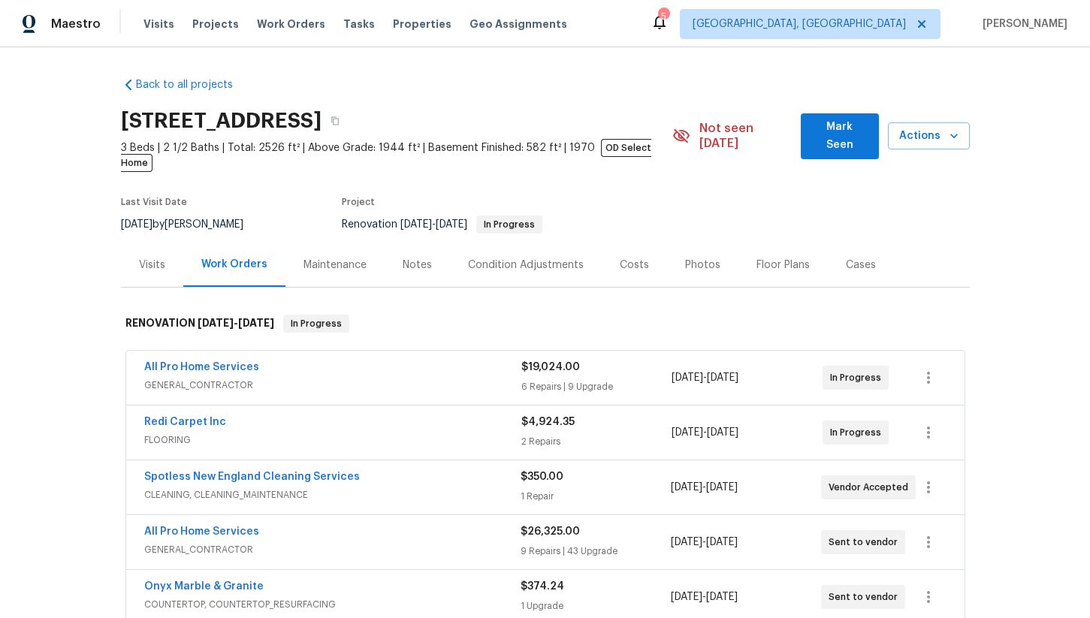
click at [688, 258] on div "Photos" at bounding box center [702, 265] width 35 height 15
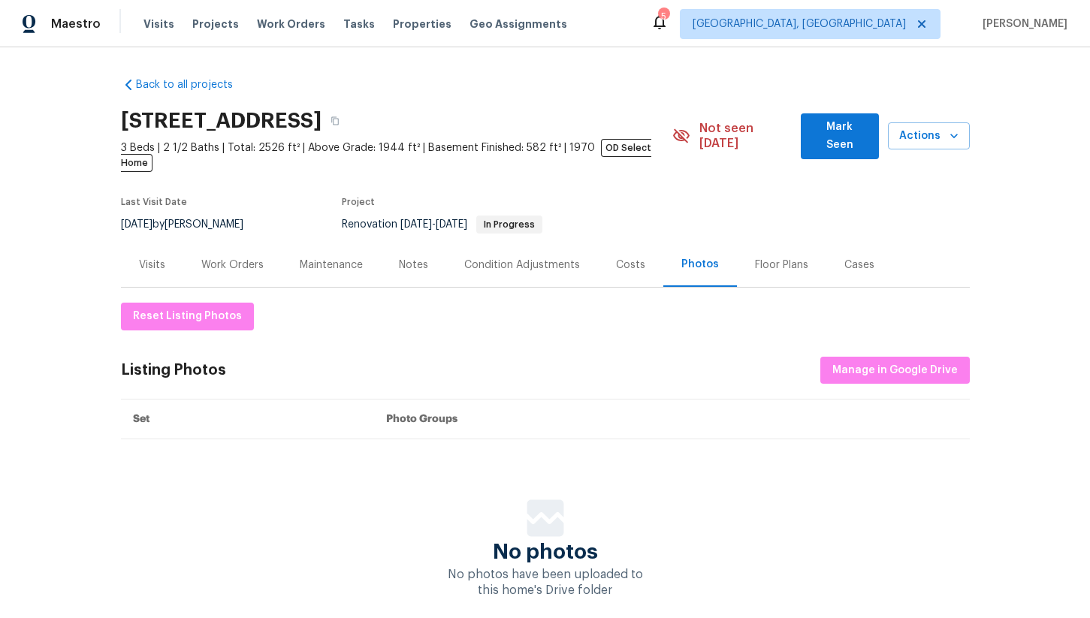
click at [632, 258] on div "Costs" at bounding box center [630, 265] width 29 height 15
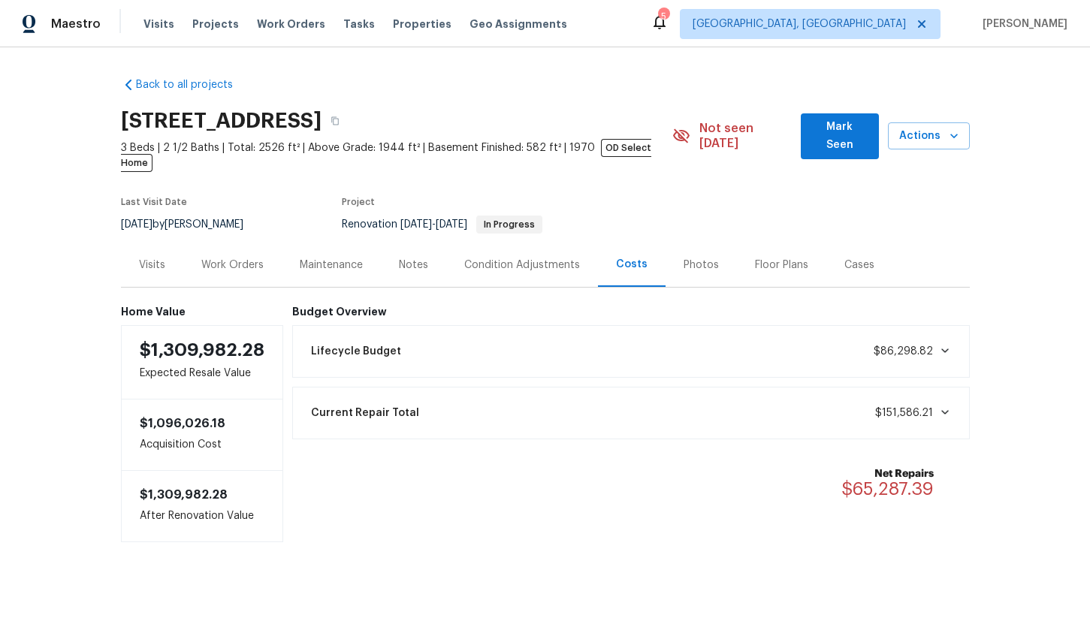
click at [243, 258] on div "Work Orders" at bounding box center [232, 265] width 62 height 15
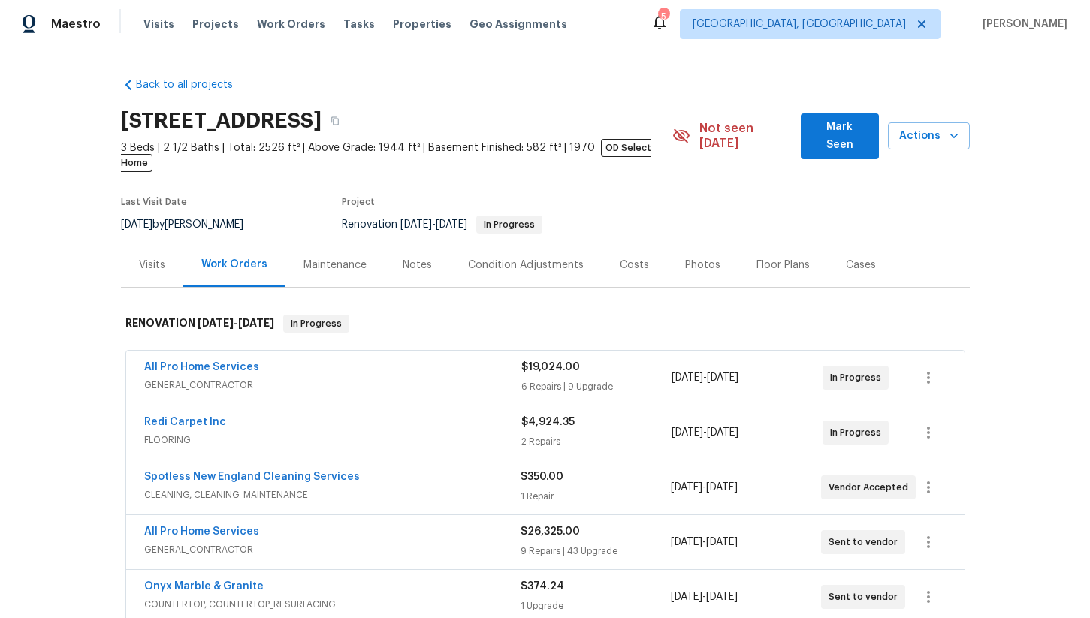
click at [404, 258] on div "Notes" at bounding box center [417, 265] width 29 height 15
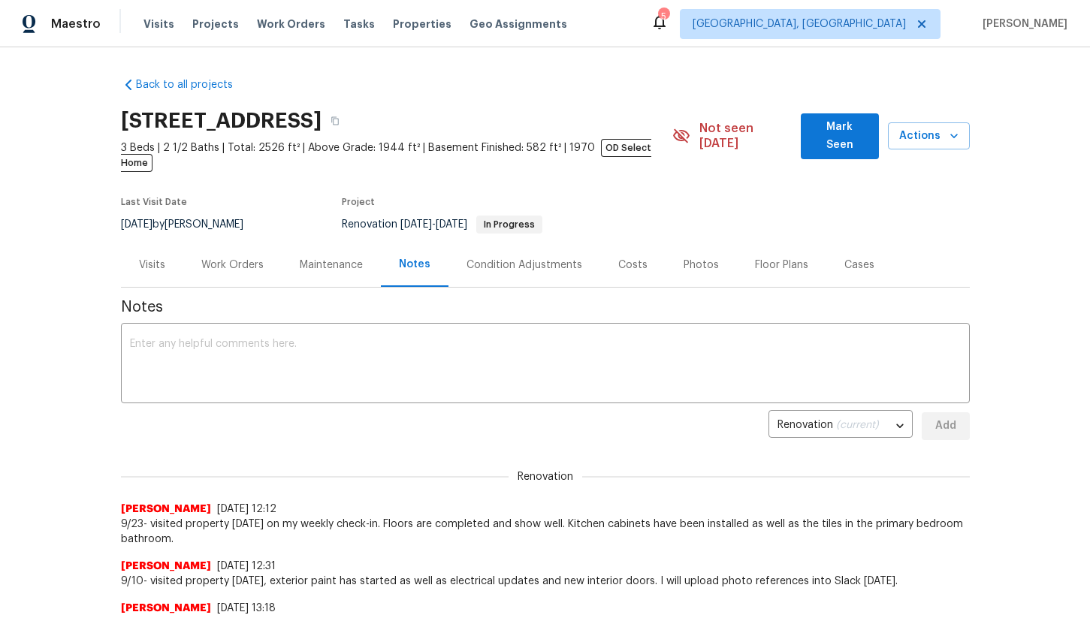
click at [626, 258] on div "Costs" at bounding box center [632, 265] width 29 height 15
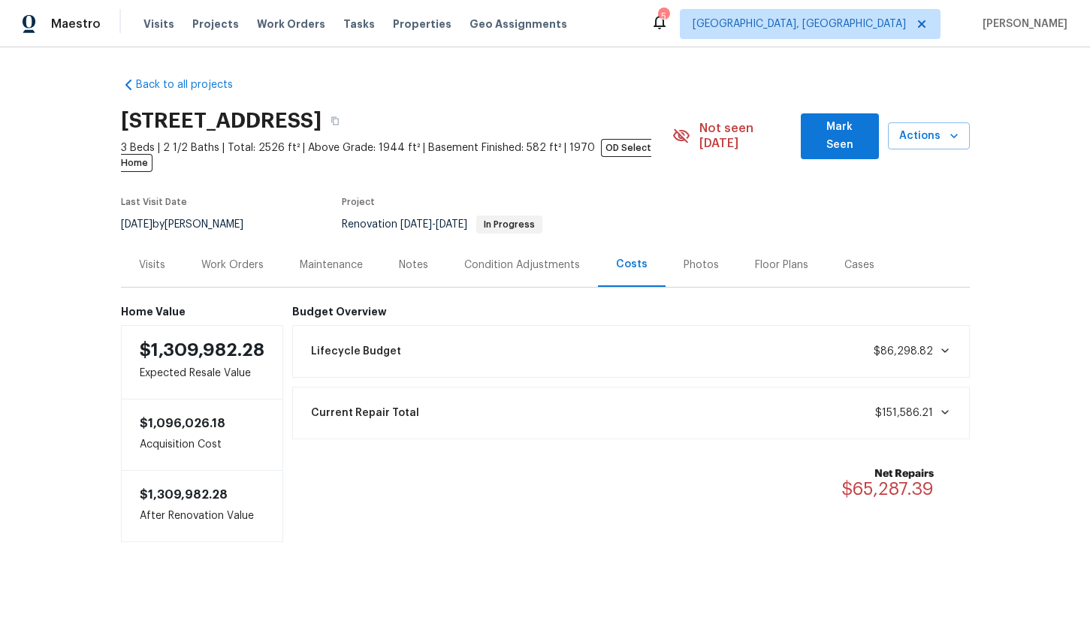
click at [709, 397] on div "Current Repair Total $151,586.21" at bounding box center [631, 413] width 658 height 33
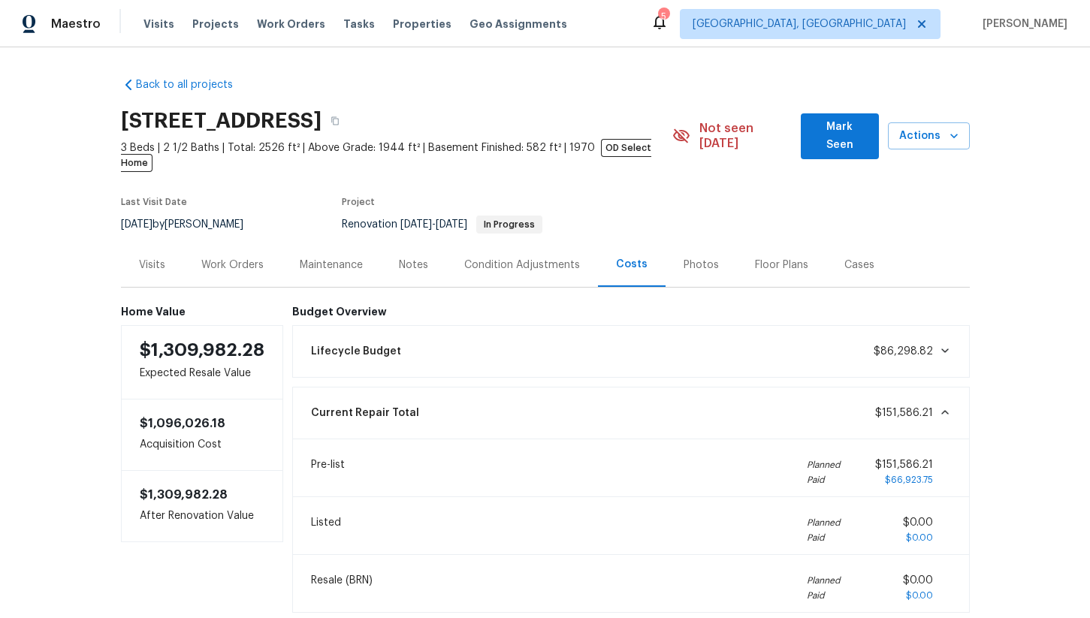
click at [678, 399] on div "Current Repair Total $151,586.21" at bounding box center [631, 413] width 658 height 33
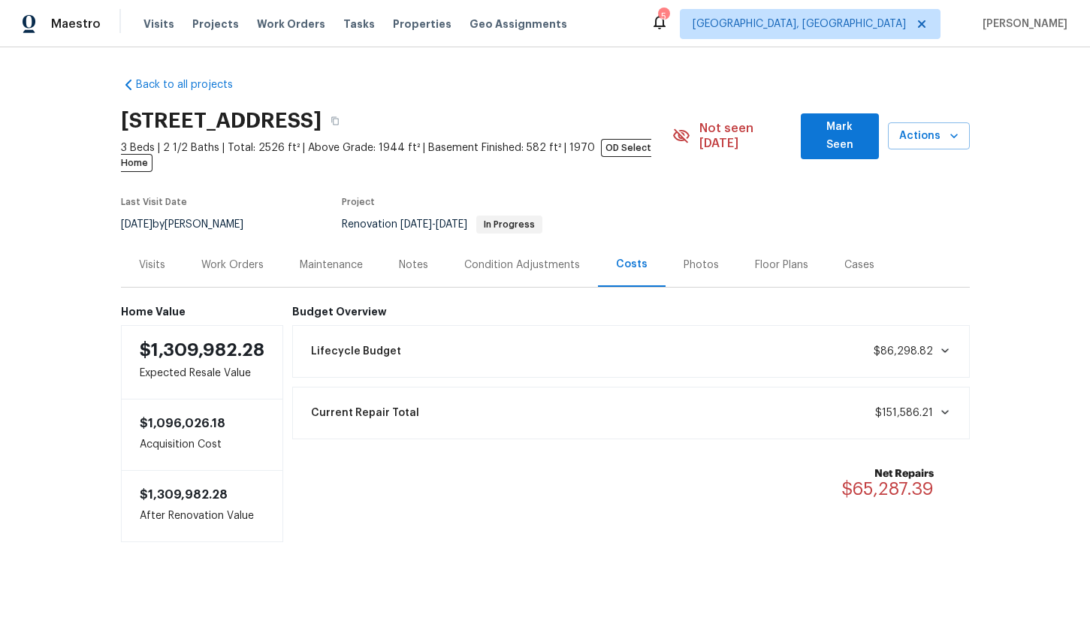
click at [245, 259] on div "Work Orders" at bounding box center [232, 265] width 98 height 44
